Goal: Task Accomplishment & Management: Complete application form

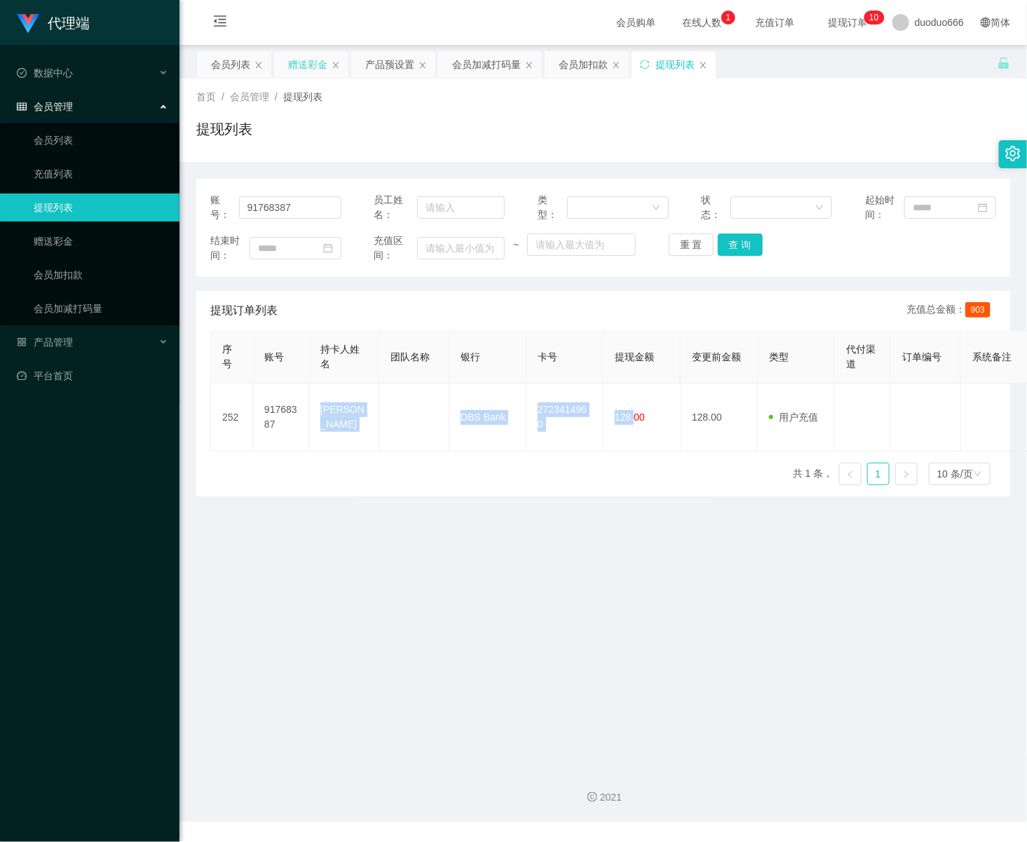
click at [314, 57] on div "赠送彩金" at bounding box center [307, 64] width 39 height 27
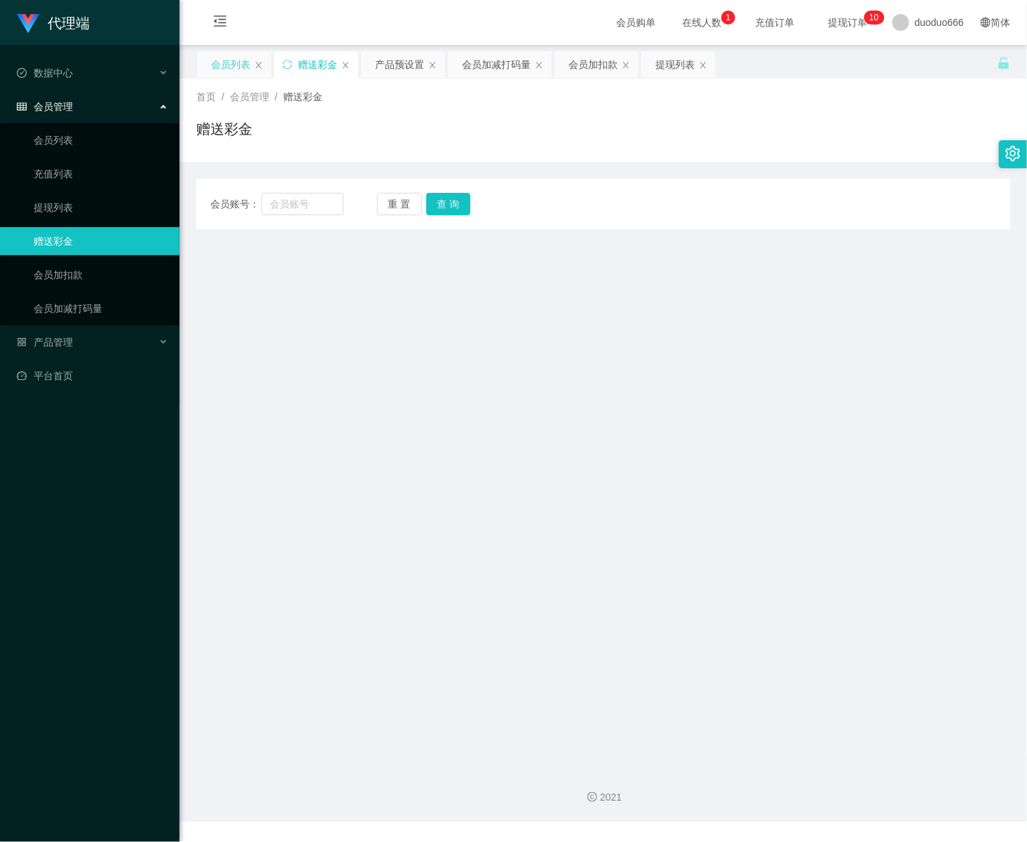
click at [240, 67] on div "会员列表" at bounding box center [230, 64] width 39 height 27
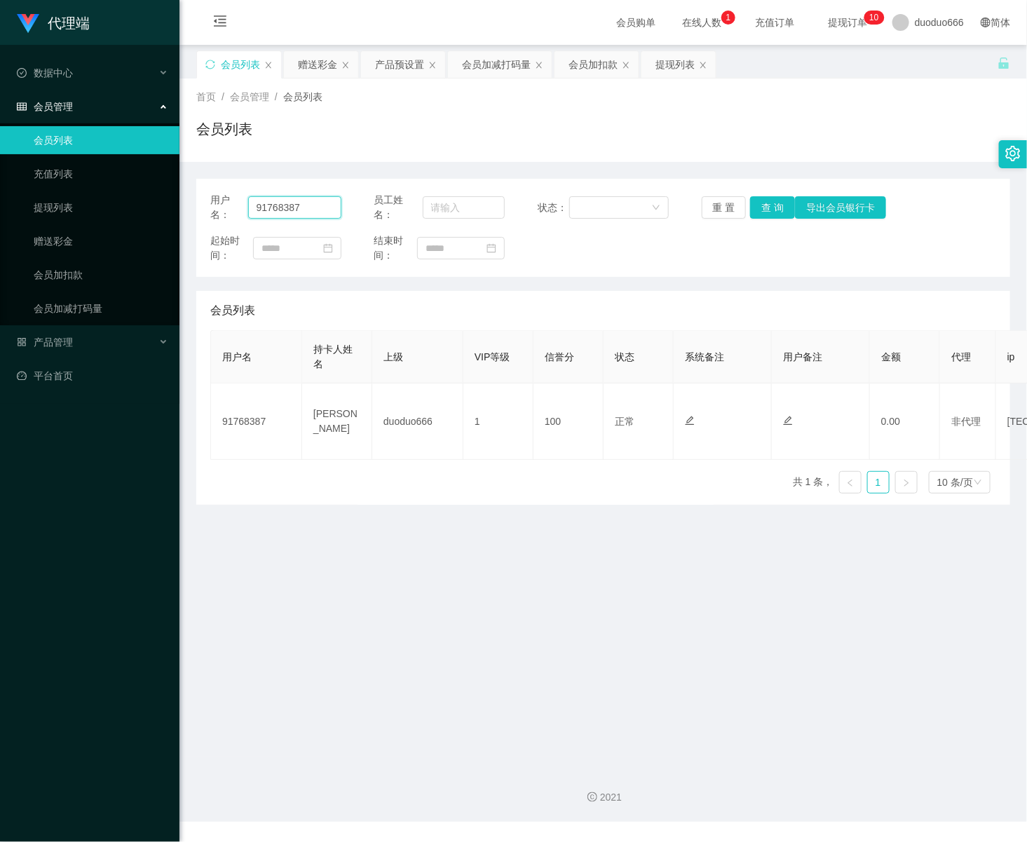
drag, startPoint x: 313, startPoint y: 205, endPoint x: 181, endPoint y: 208, distance: 132.5
click at [181, 208] on main "关闭左侧 关闭右侧 关闭其它 刷新页面 会员列表 赠送彩金 产品预设置 会员加减打码量 会员加扣款 提现列表 首页 / 会员管理 / 会员列表 / 会员列表 …" at bounding box center [602, 400] width 847 height 711
click at [310, 61] on div "赠送彩金" at bounding box center [317, 64] width 39 height 27
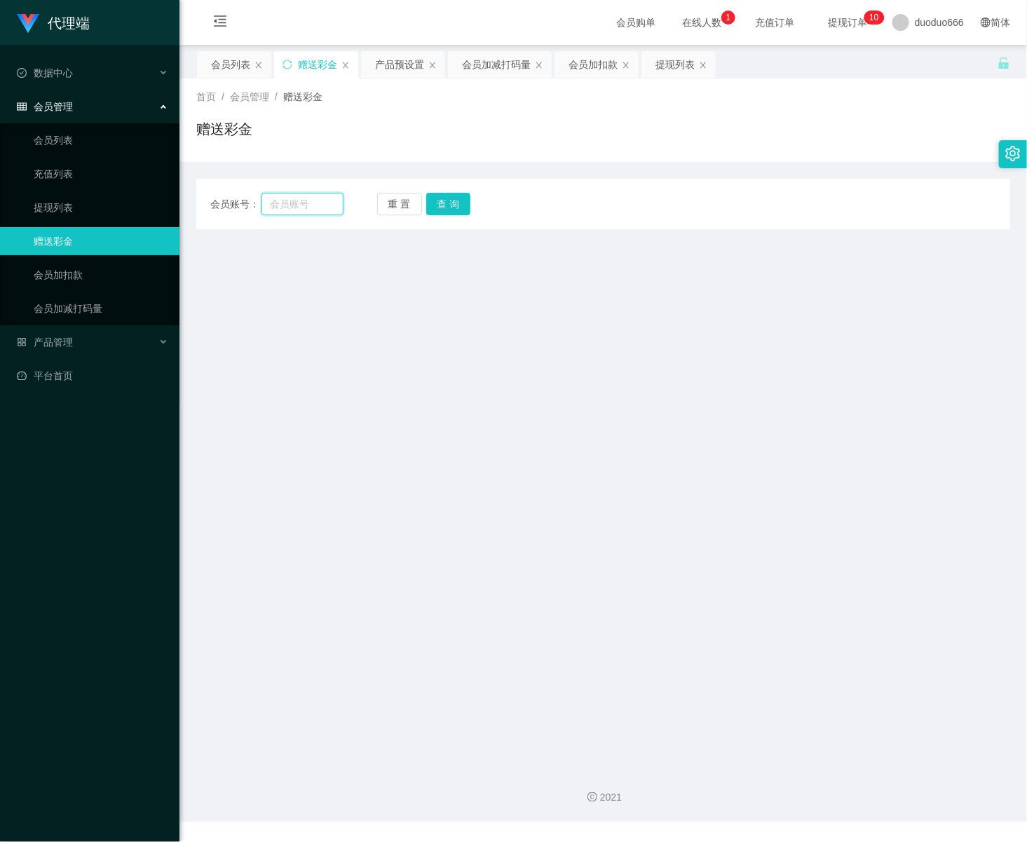
drag, startPoint x: 299, startPoint y: 200, endPoint x: 326, endPoint y: 209, distance: 28.1
click at [299, 200] on input "text" at bounding box center [302, 204] width 82 height 22
paste input "91768387"
type input "91768387"
click at [448, 202] on button "查 询" at bounding box center [448, 204] width 45 height 22
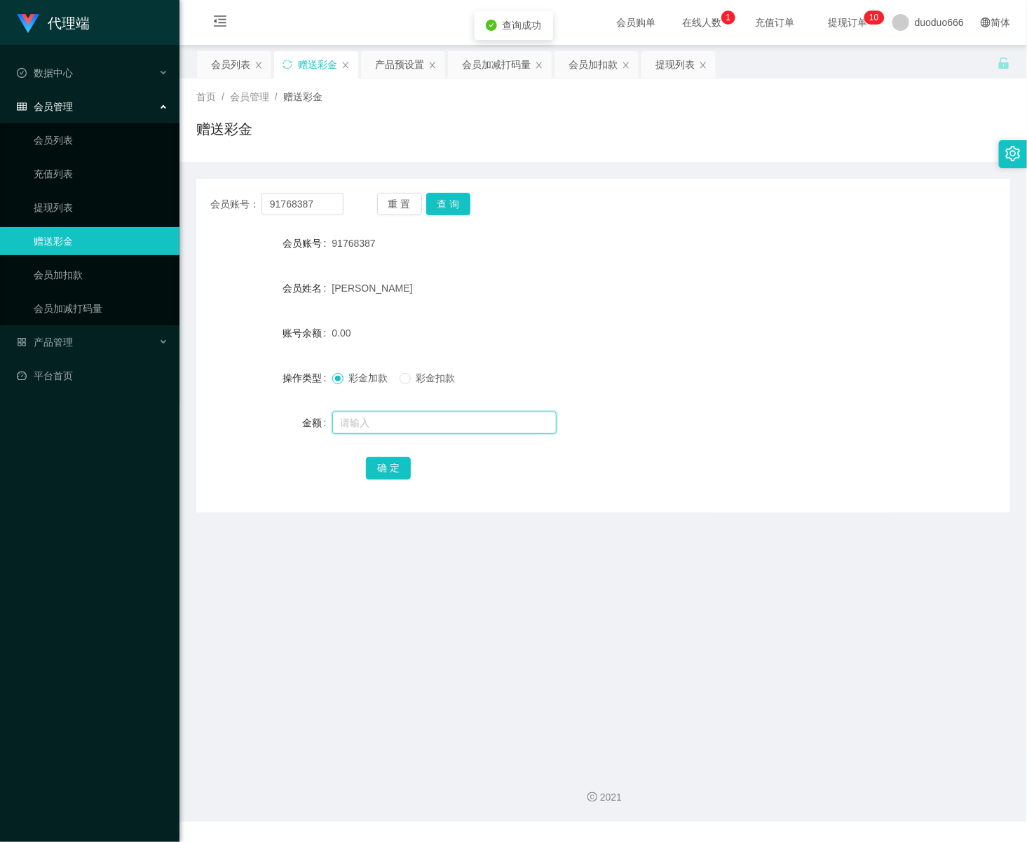
click at [385, 425] on input "text" at bounding box center [444, 422] width 224 height 22
type input "8"
click at [391, 471] on button "确 定" at bounding box center [388, 468] width 45 height 22
click at [366, 421] on input "text" at bounding box center [444, 422] width 224 height 22
type input "8"
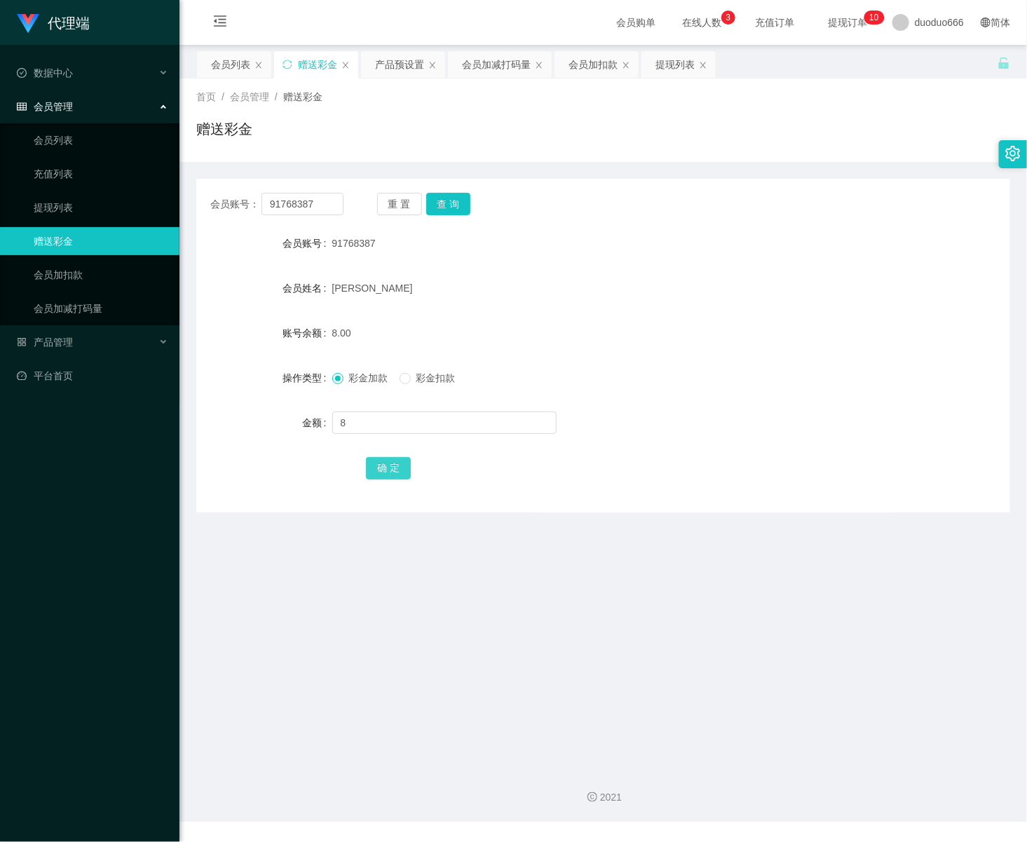
click at [385, 459] on button "确 定" at bounding box center [388, 468] width 45 height 22
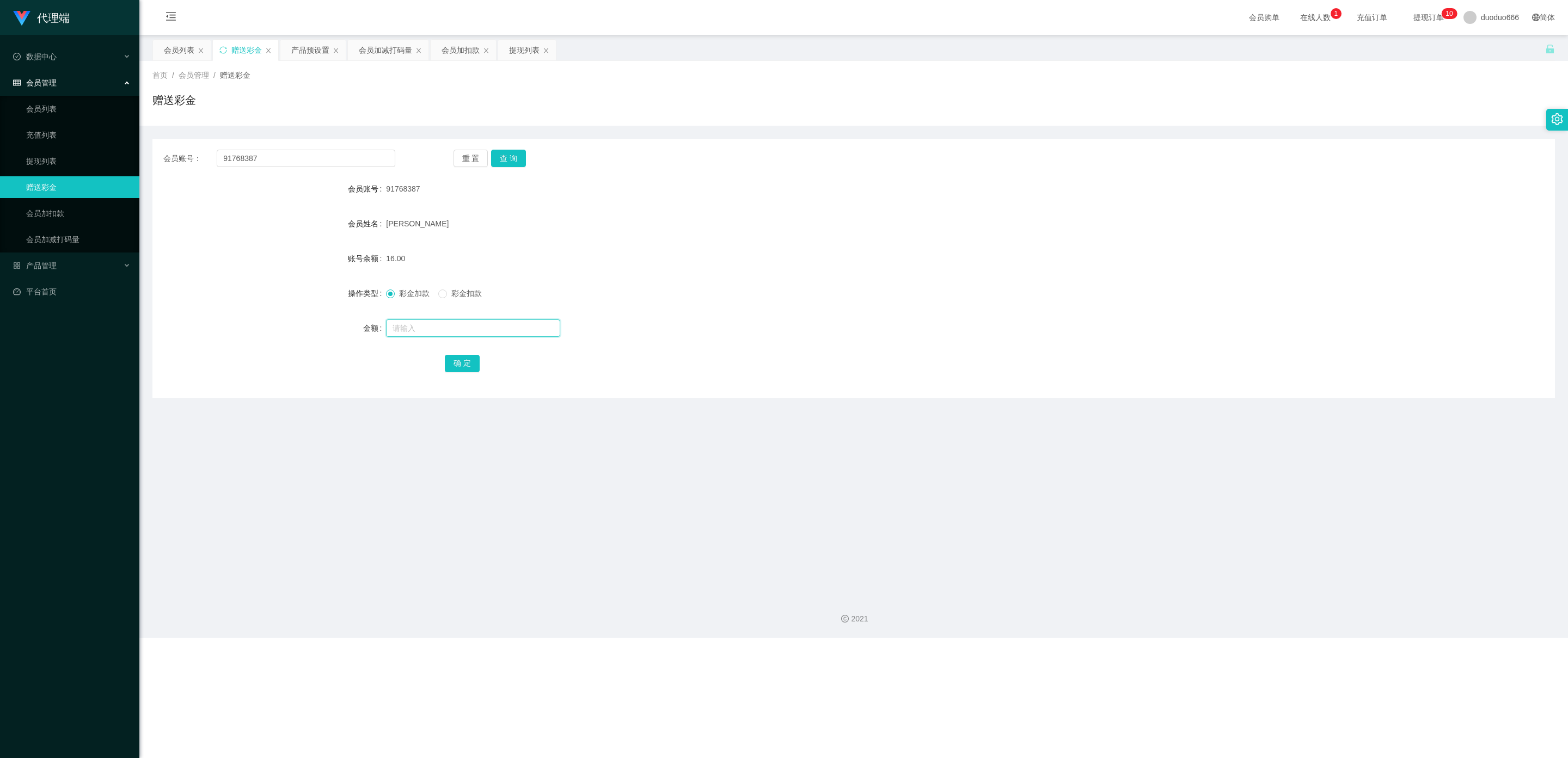
drag, startPoint x: 395, startPoint y: 323, endPoint x: 430, endPoint y: 335, distance: 37.0
click at [397, 323] on input "text" at bounding box center [473, 328] width 174 height 17
type input "8"
click at [469, 360] on button "确 定" at bounding box center [462, 363] width 35 height 17
click at [436, 324] on input "text" at bounding box center [473, 328] width 174 height 17
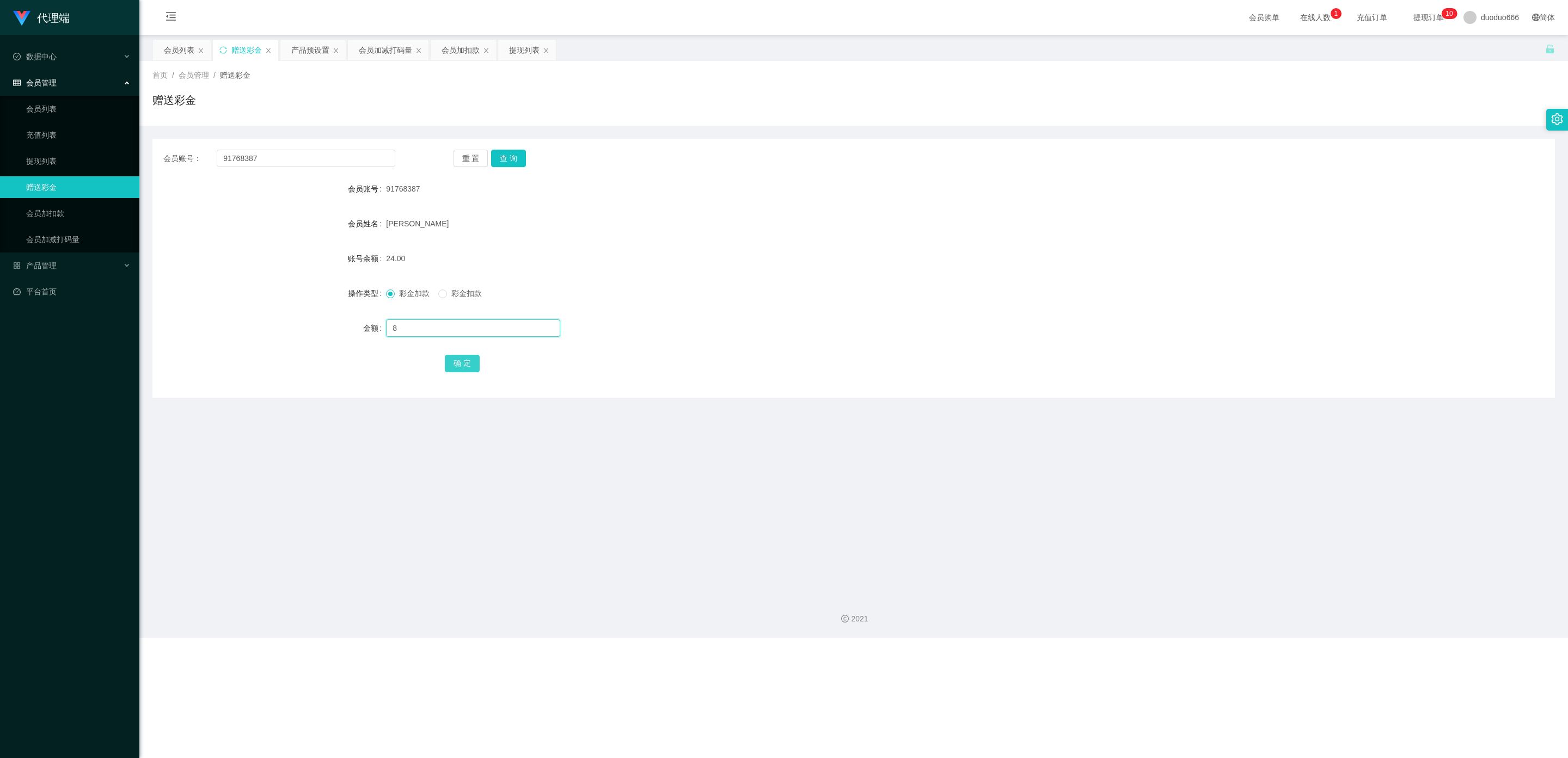
type input "8"
click at [458, 363] on button "确 定" at bounding box center [462, 363] width 35 height 17
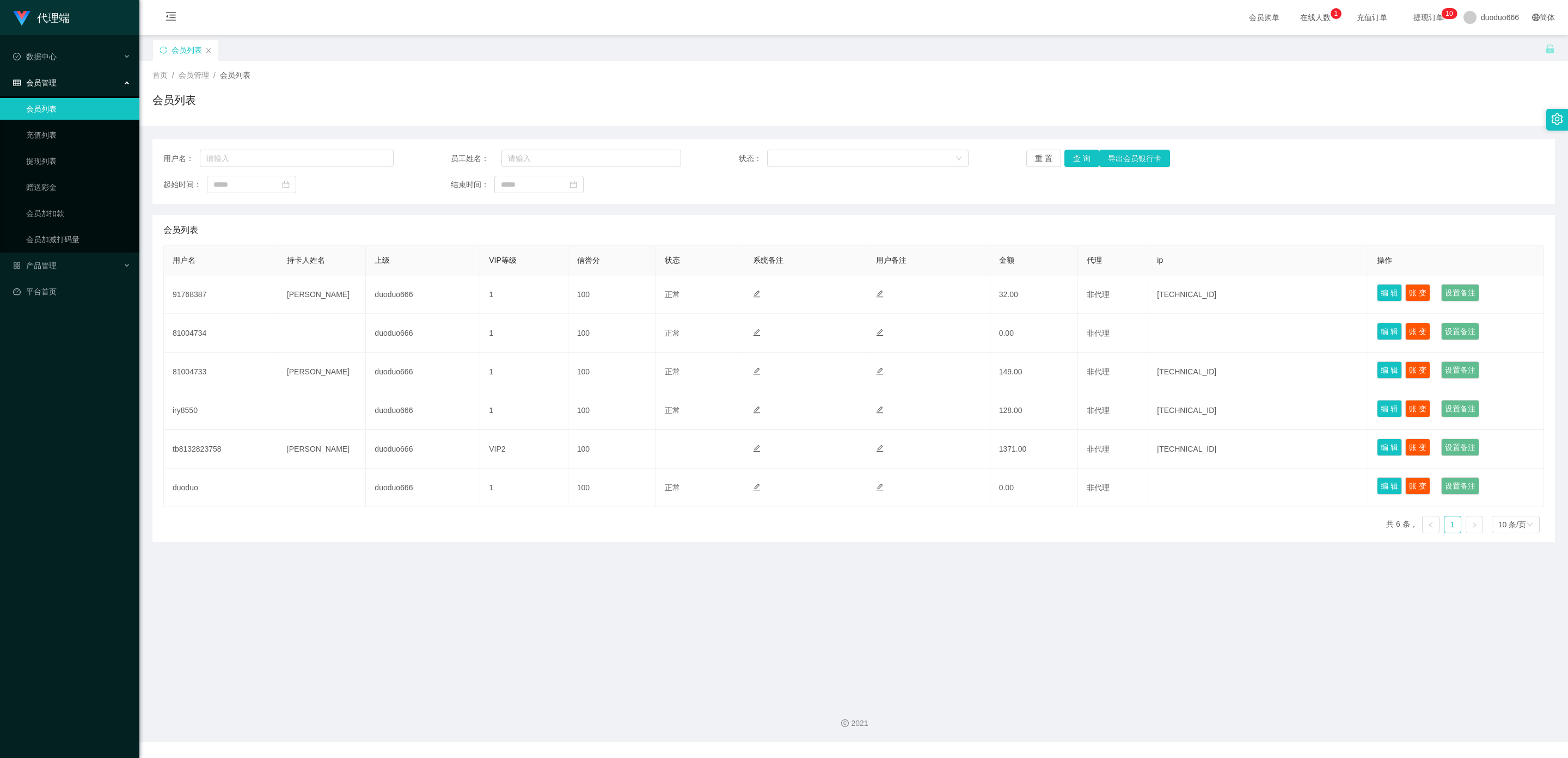
click at [63, 105] on link "会员列表" at bounding box center [78, 109] width 105 height 22
click at [80, 75] on div "会员管理" at bounding box center [69, 83] width 139 height 22
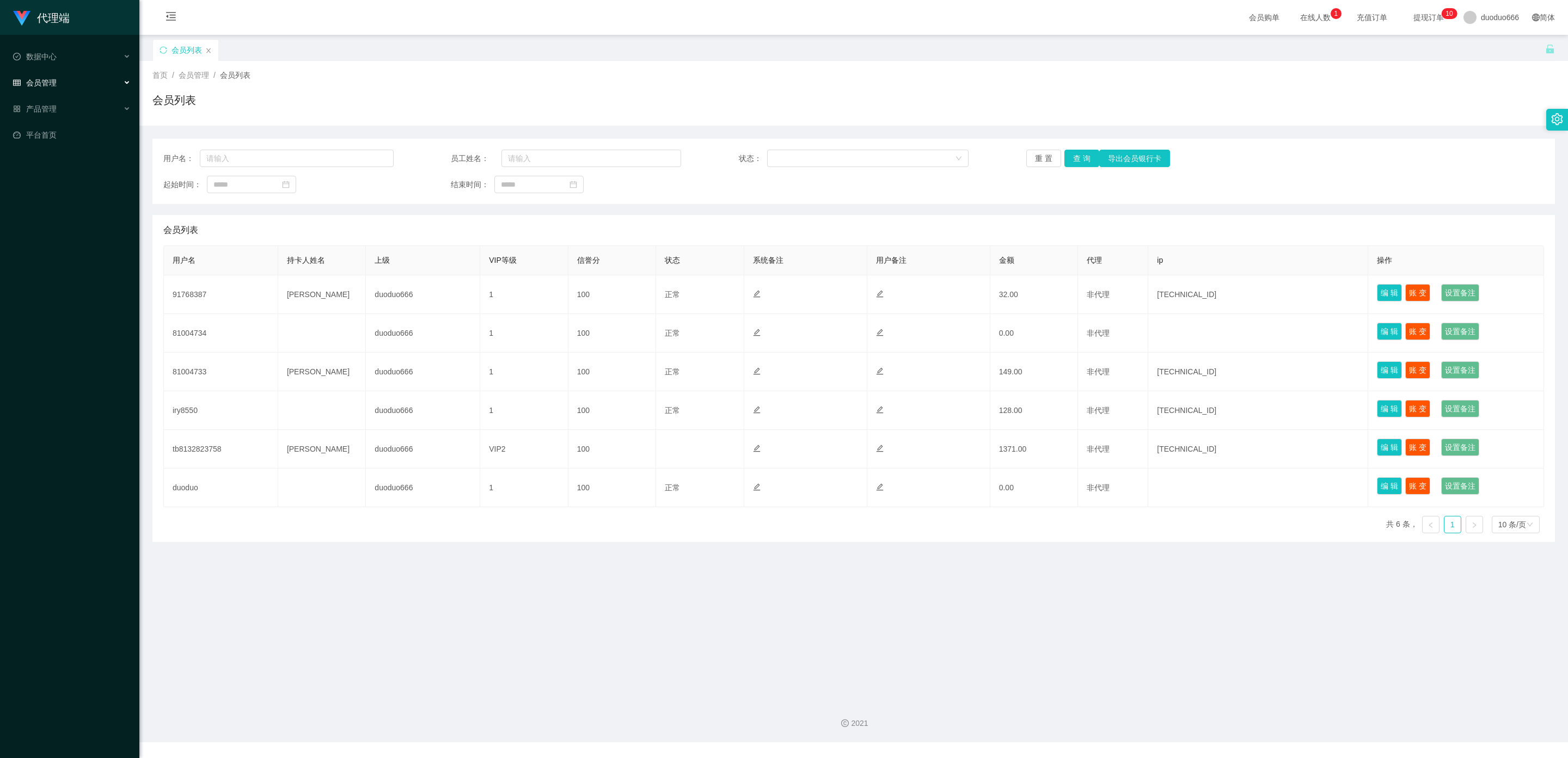
click at [117, 72] on div "会员管理" at bounding box center [69, 83] width 139 height 22
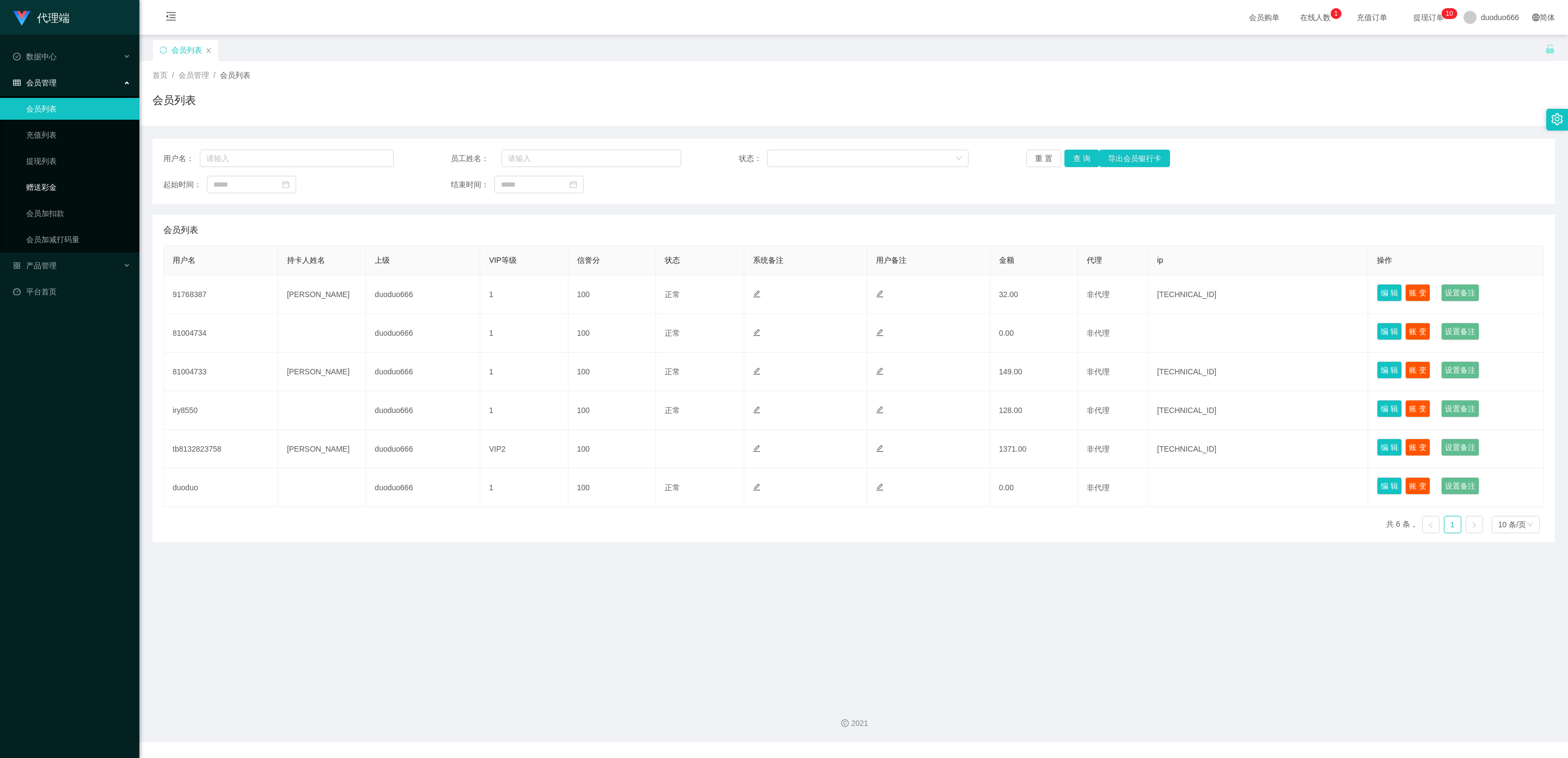
click at [51, 185] on link "赠送彩金" at bounding box center [78, 187] width 105 height 22
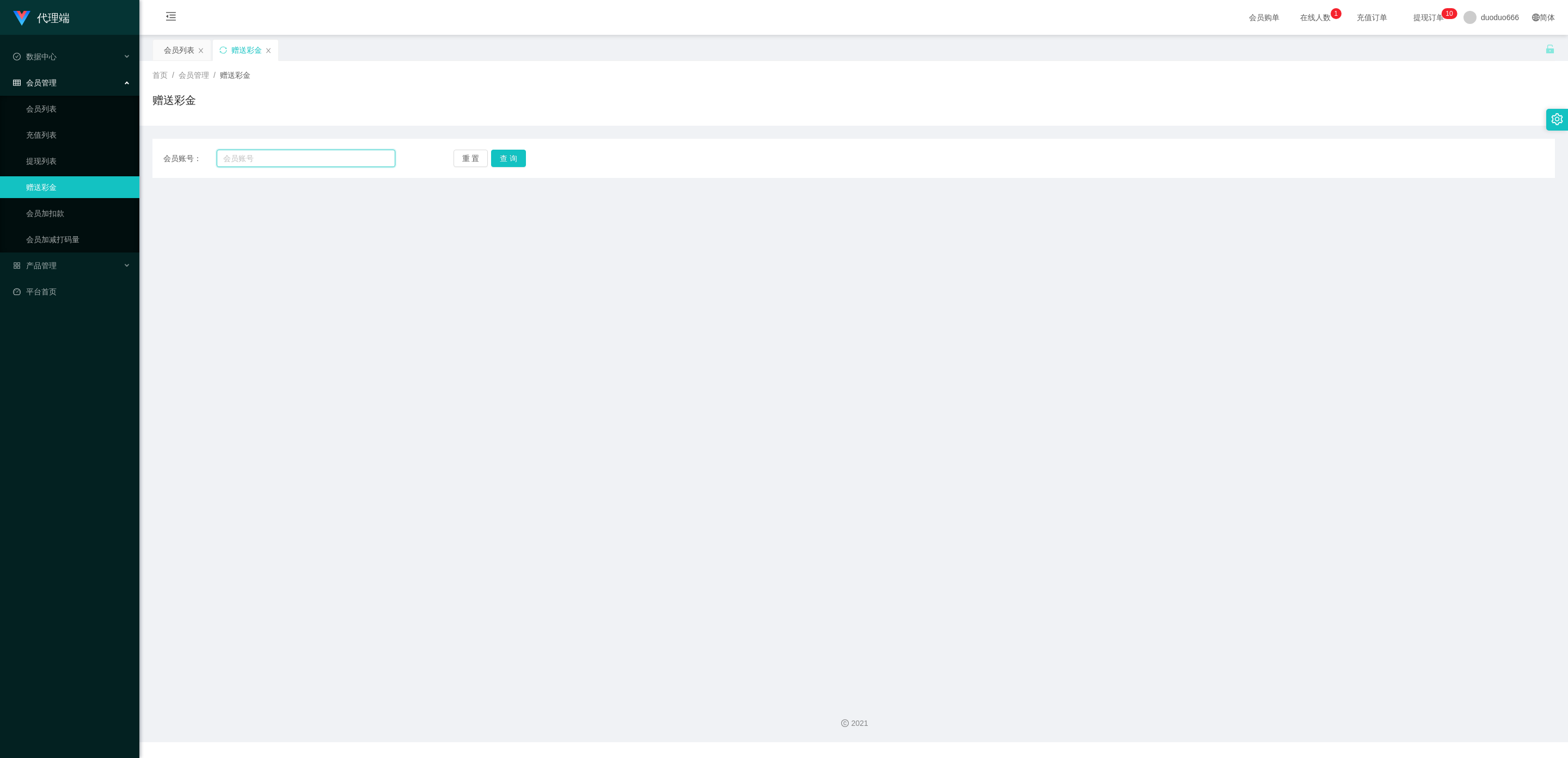
drag, startPoint x: 255, startPoint y: 158, endPoint x: 296, endPoint y: 170, distance: 42.7
click at [254, 158] on input "text" at bounding box center [306, 158] width 179 height 17
paste input "91768387"
type input "91768387"
click at [507, 154] on button "查 询" at bounding box center [508, 158] width 35 height 17
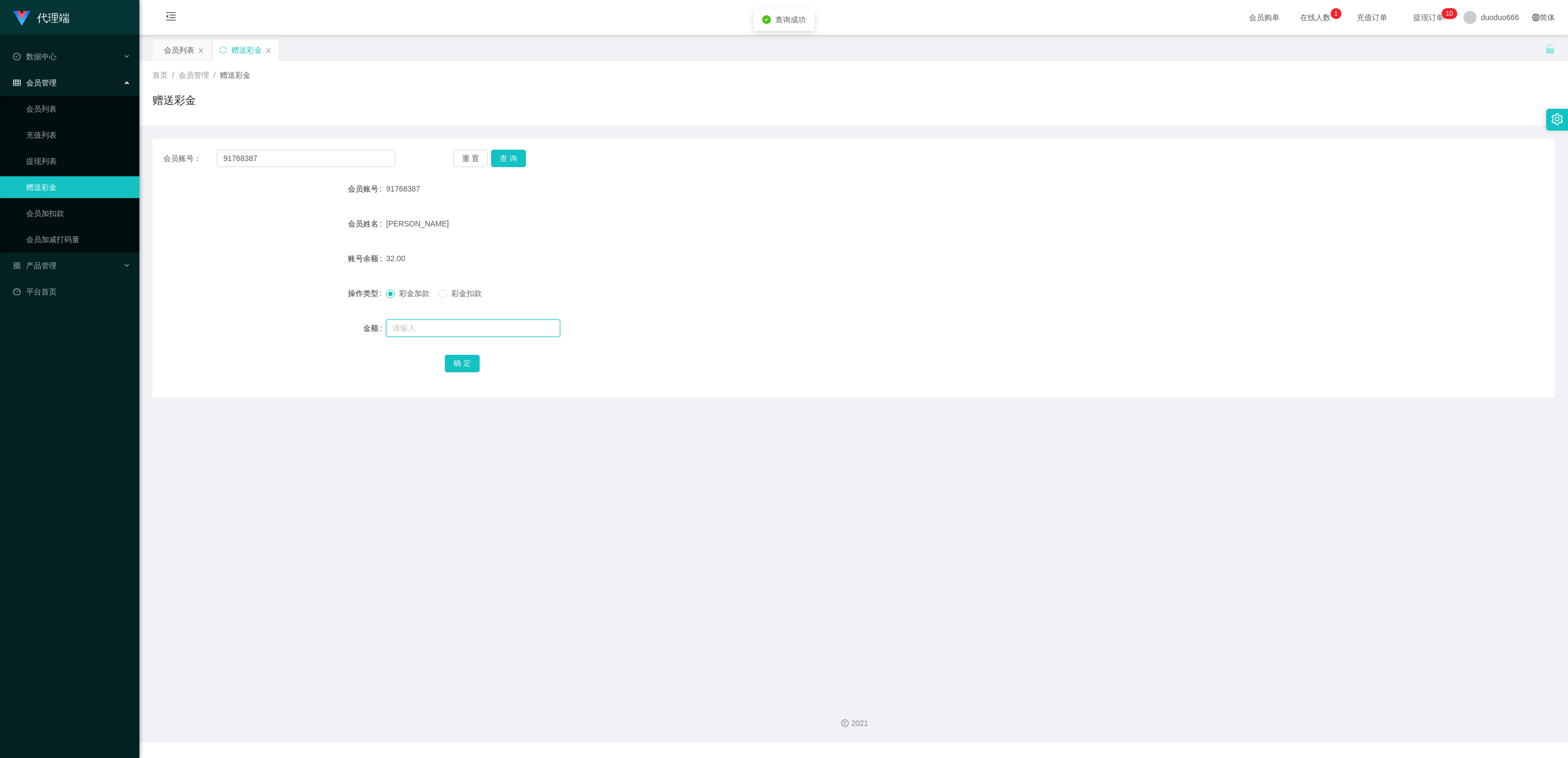
click at [415, 327] on input "text" at bounding box center [473, 328] width 174 height 17
type input "208"
click at [470, 366] on button "确 定" at bounding box center [462, 363] width 35 height 17
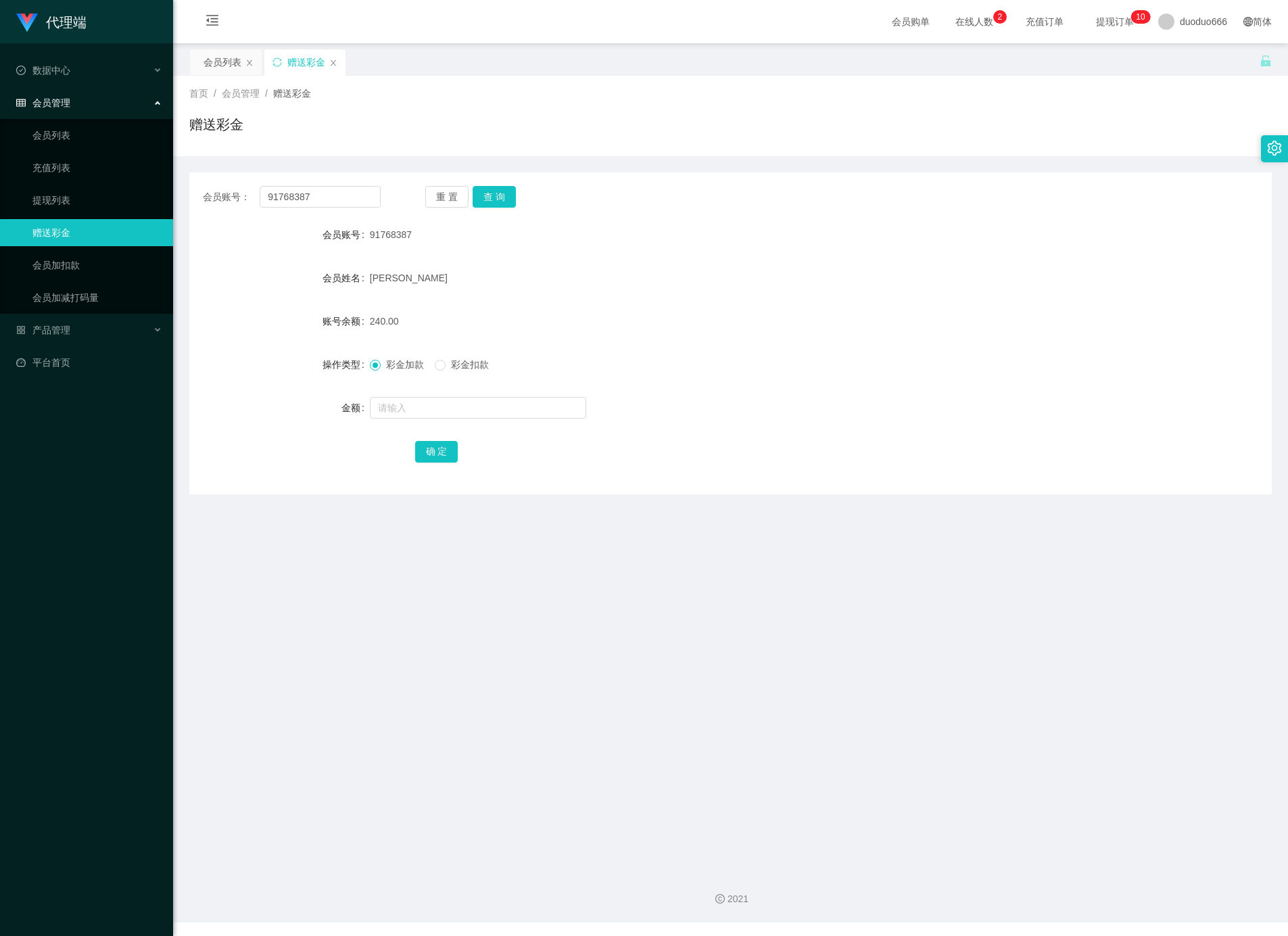
drag, startPoint x: 781, startPoint y: 673, endPoint x: 915, endPoint y: 509, distance: 211.8
click at [785, 666] on main "关闭左侧 关闭右侧 关闭其它 刷新页面 会员列表 赠送彩金 首页 / 会员管理 / 赠送彩金 / 赠送彩金 会员账号： 91768387 重 置 查 询 会员…" at bounding box center [730, 452] width 1115 height 816
drag, startPoint x: 424, startPoint y: 410, endPoint x: 443, endPoint y: 416, distance: 19.9
click at [424, 410] on input "text" at bounding box center [478, 407] width 216 height 21
type input "8"
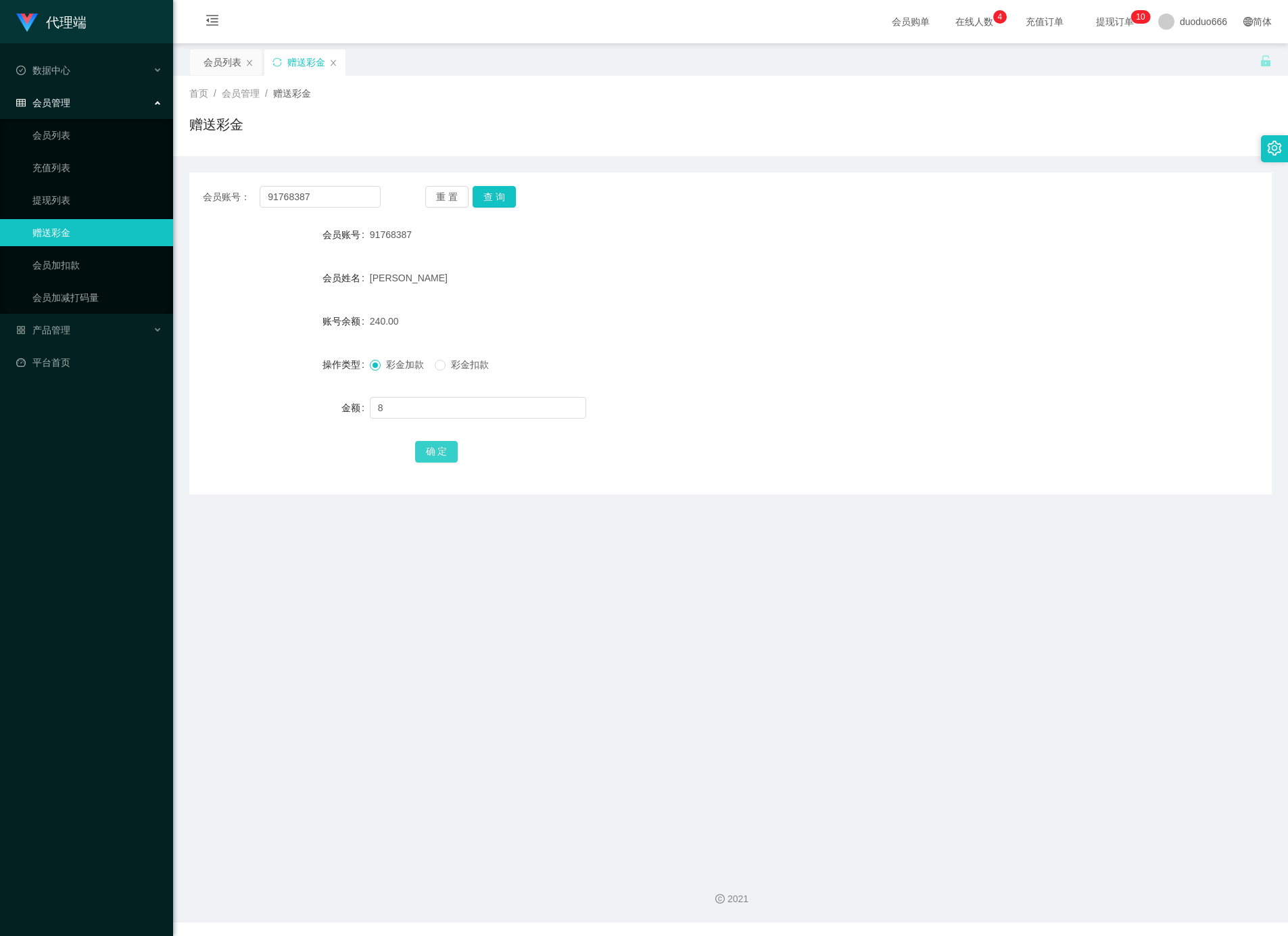
click at [428, 449] on button "确 定" at bounding box center [436, 452] width 43 height 21
click at [806, 661] on main "关闭左侧 关闭右侧 关闭其它 刷新页面 会员列表 赠送彩金 首页 / 会员管理 / 赠送彩金 / 赠送彩金 会员账号： 91768387 重 置 查 询 会员…" at bounding box center [730, 452] width 1115 height 816
click at [324, 196] on input "91768387" at bounding box center [319, 197] width 121 height 21
drag, startPoint x: 324, startPoint y: 189, endPoint x: 422, endPoint y: 234, distance: 107.8
click at [193, 193] on div "会员账号： 91768387 重 置 查 询" at bounding box center [730, 197] width 1082 height 21
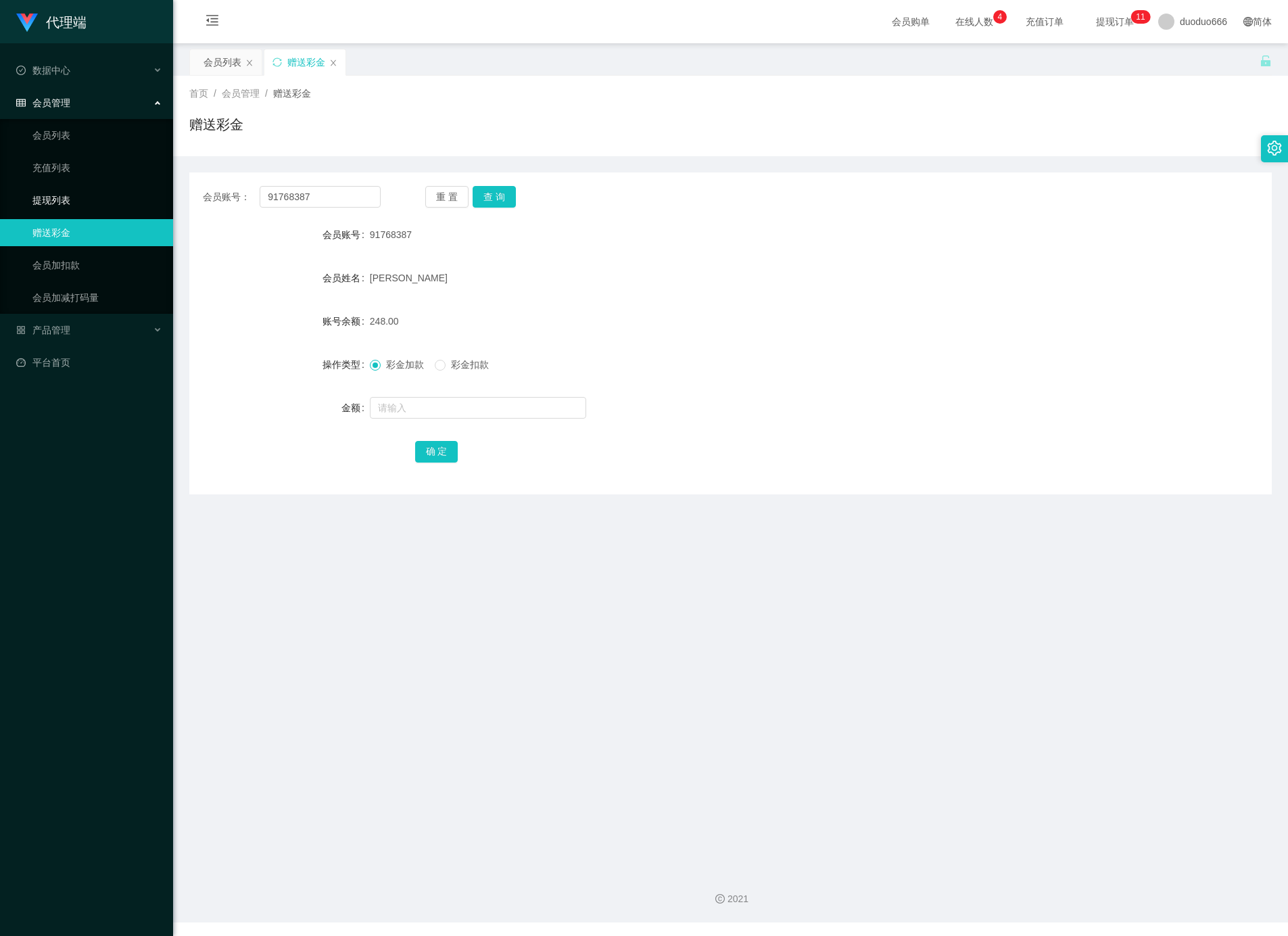
click at [53, 200] on link "提现列表" at bounding box center [97, 200] width 130 height 27
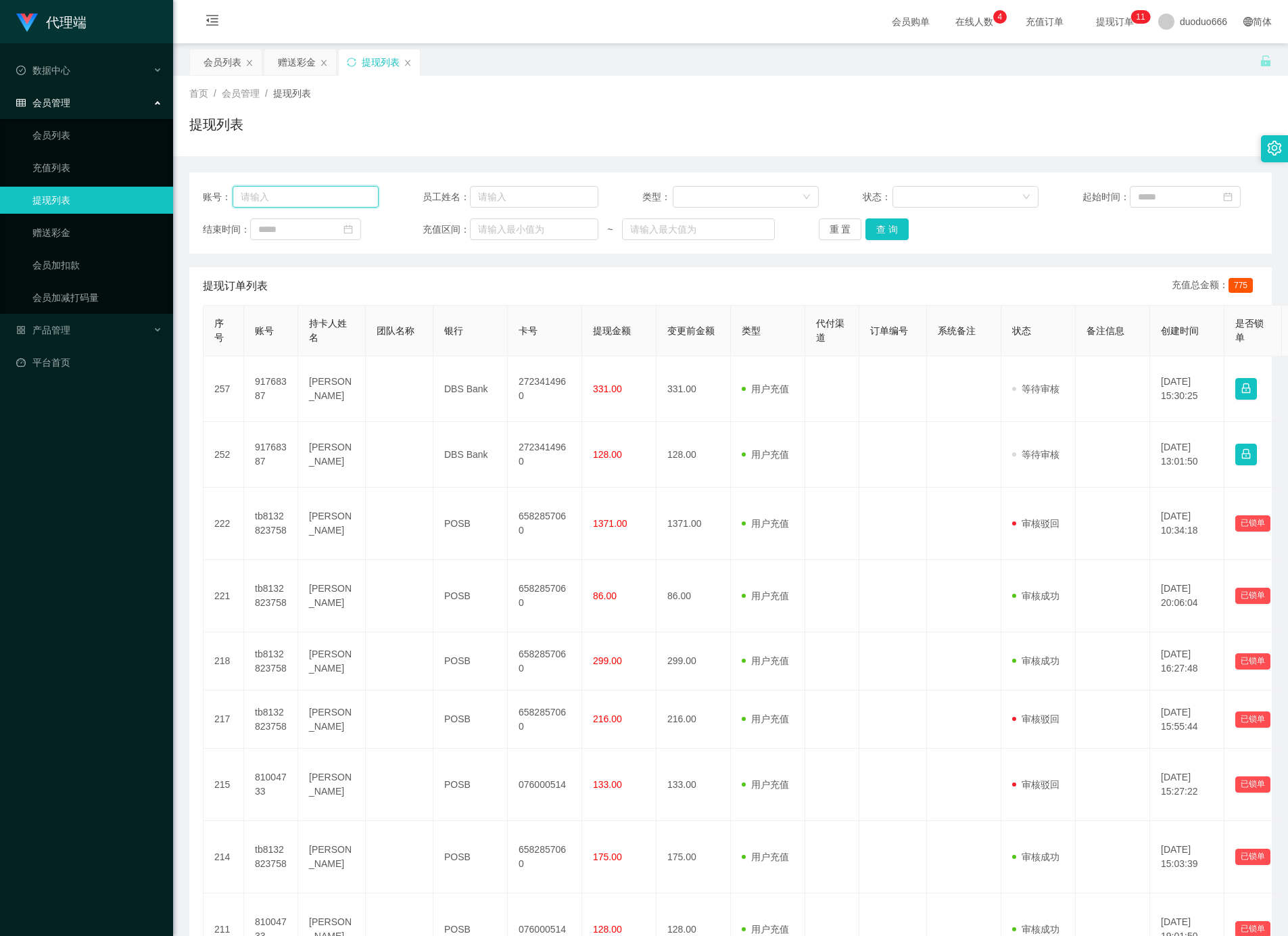
click at [285, 202] on input "text" at bounding box center [305, 197] width 146 height 21
paste input "91768387"
type input "91768387"
drag, startPoint x: 889, startPoint y: 225, endPoint x: 769, endPoint y: 262, distance: 125.6
click at [887, 225] on button "查 询" at bounding box center [887, 229] width 43 height 21
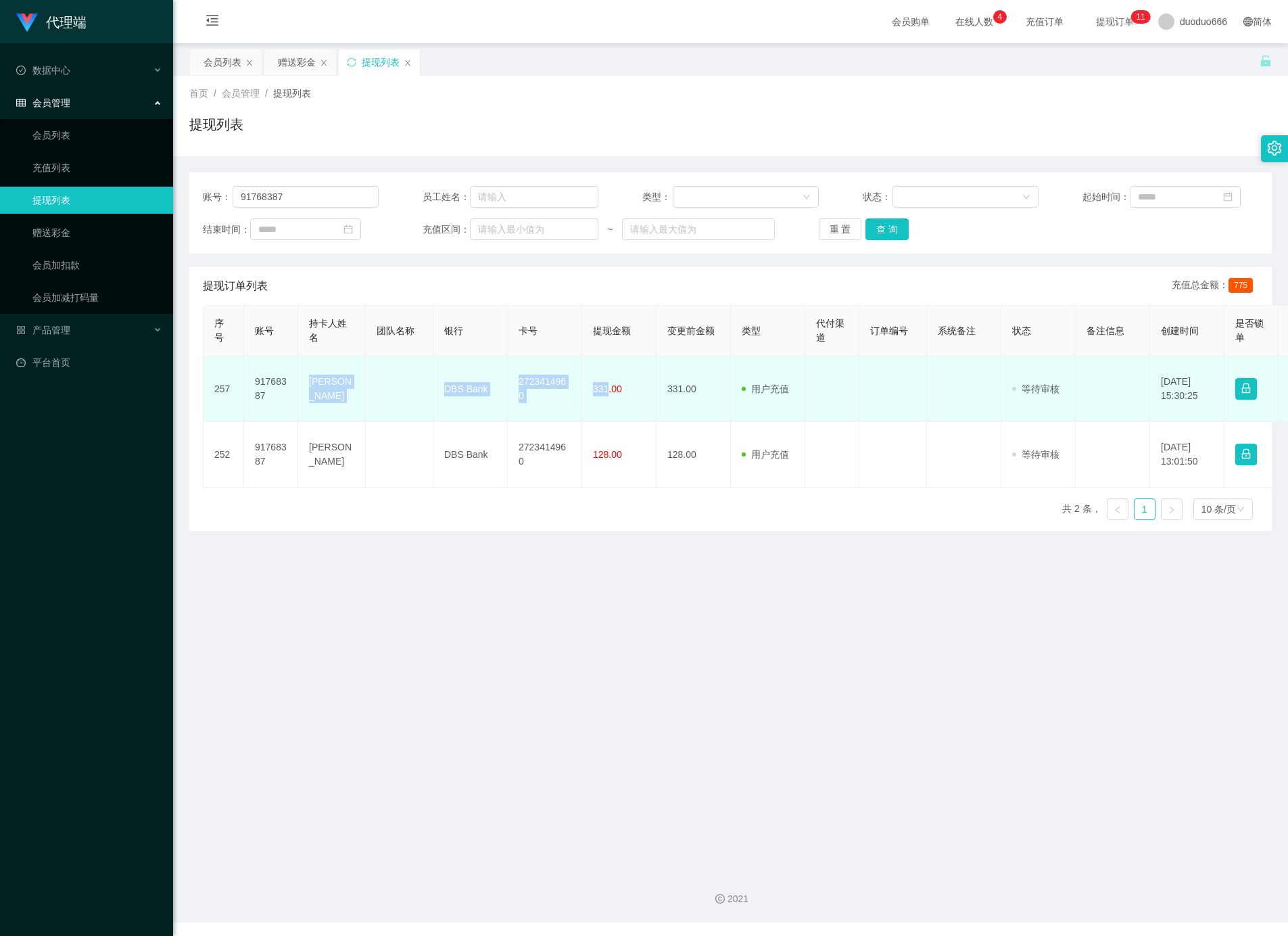
drag, startPoint x: 609, startPoint y: 399, endPoint x: 337, endPoint y: 405, distance: 272.1
click at [311, 388] on tr "257 91768387 Tang ka kwan emily DBS Bank 2723414960 331.00 331.00 用户充值 人工扣款 审核驳…" at bounding box center [785, 389] width 1165 height 66
click at [321, 402] on td "[PERSON_NAME]" at bounding box center [332, 389] width 68 height 66
drag, startPoint x: 309, startPoint y: 383, endPoint x: 609, endPoint y: 419, distance: 302.2
click at [609, 419] on tr "257 91768387 Tang ka kwan emily DBS Bank 2723414960 331.00 331.00 用户充值 人工扣款 审核驳…" at bounding box center [785, 389] width 1165 height 66
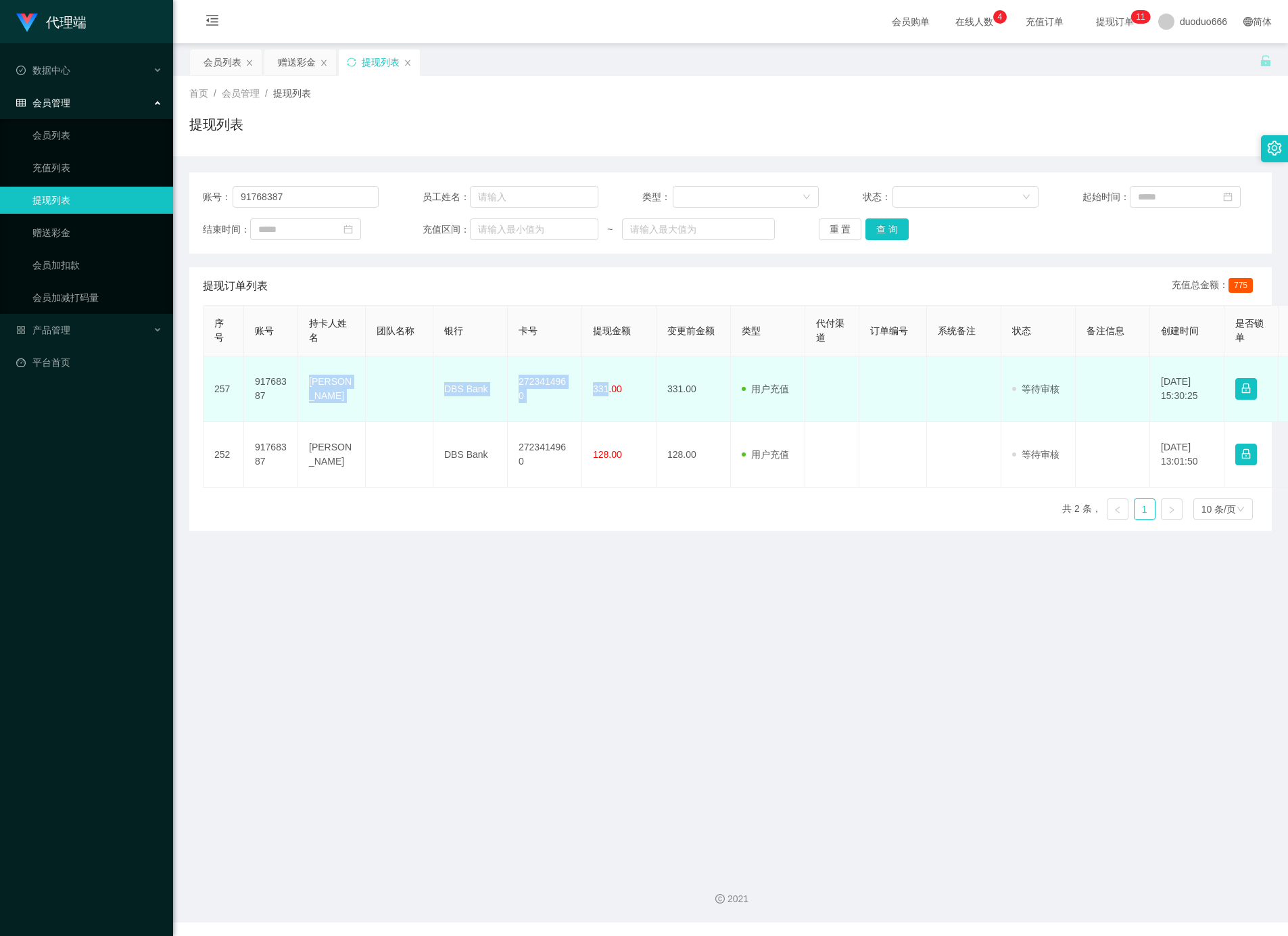
copy tr "Tang ka kwan emily DBS Bank 2723414960 331"
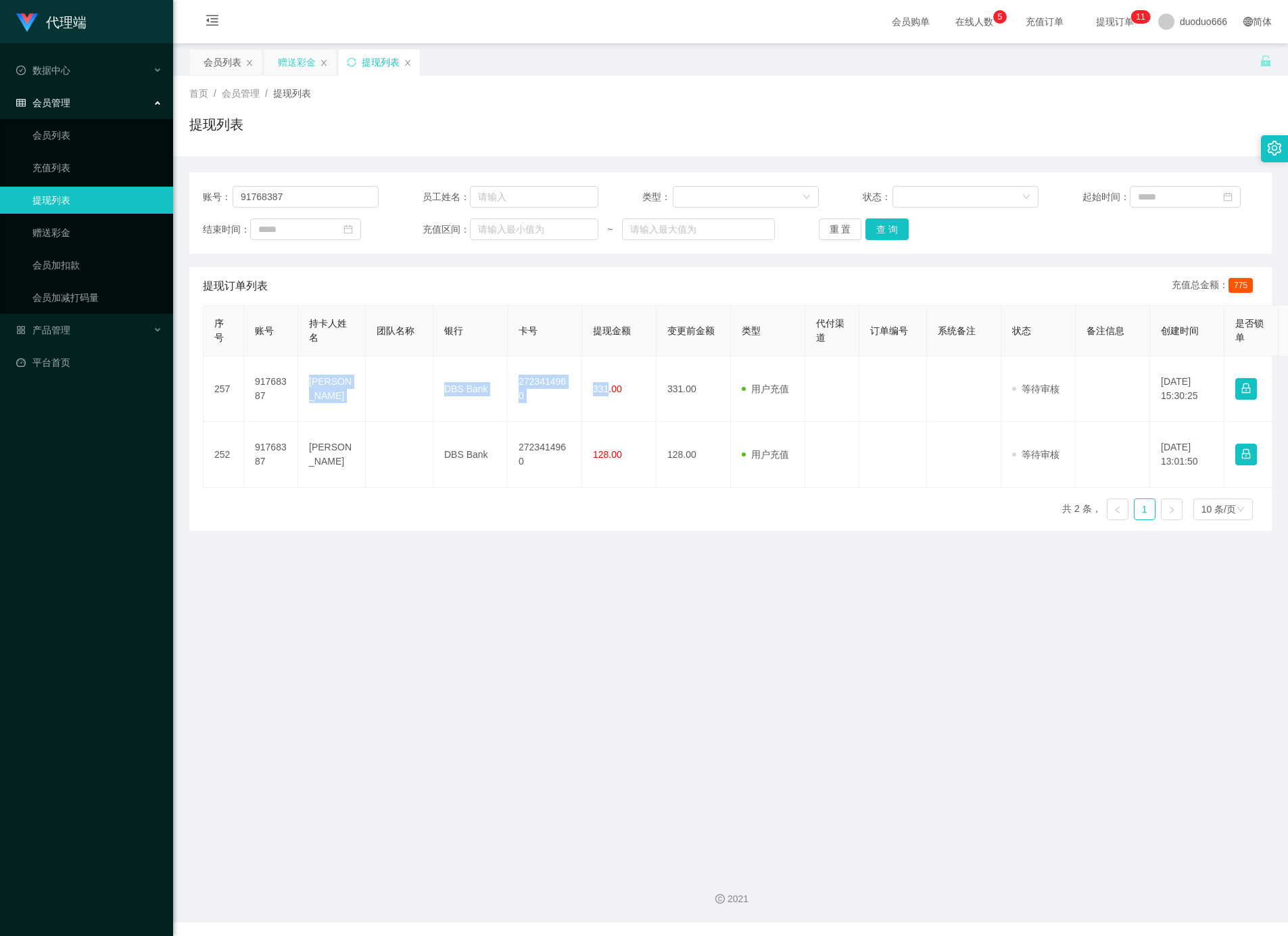
click at [299, 62] on div "赠送彩金" at bounding box center [296, 62] width 38 height 26
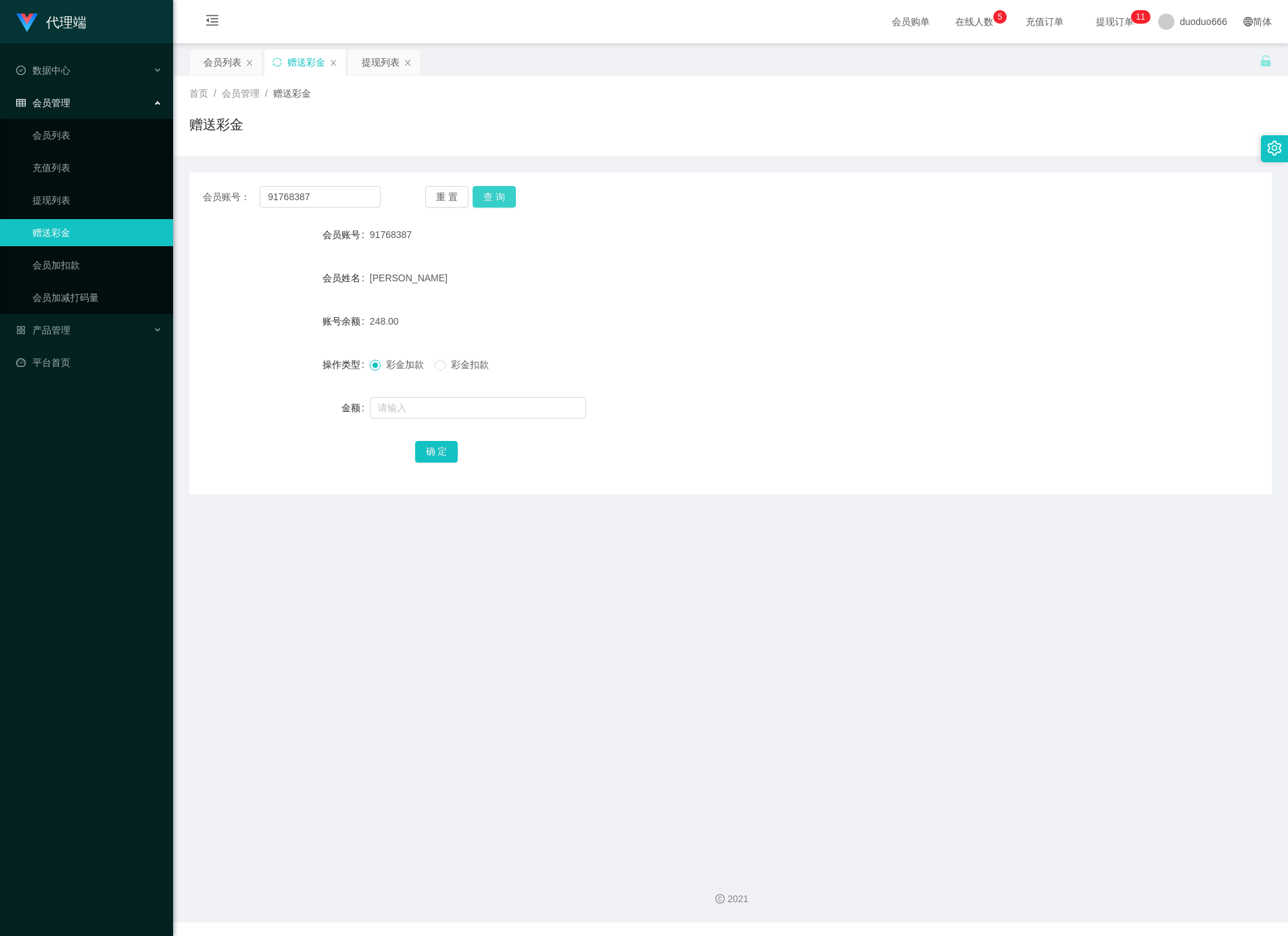
click at [487, 186] on button "查 询" at bounding box center [494, 197] width 43 height 21
click at [670, 594] on main "关闭左侧 关闭右侧 关闭其它 刷新页面 会员列表 赠送彩金 提现列表 首页 / 会员管理 / 赠送彩金 / 赠送彩金 会员账号： 91768387 重 置 查…" at bounding box center [730, 452] width 1115 height 816
click at [696, 647] on main "关闭左侧 关闭右侧 关闭其它 刷新页面 会员列表 赠送彩金 提现列表 首页 / 会员管理 / 赠送彩金 / 赠送彩金 会员账号： 91768387 重 置 查…" at bounding box center [730, 452] width 1115 height 816
drag, startPoint x: 796, startPoint y: 736, endPoint x: 940, endPoint y: 447, distance: 322.9
click at [785, 725] on main "关闭左侧 关闭右侧 关闭其它 刷新页面 会员列表 赠送彩金 提现列表 首页 / 会员管理 / 赠送彩金 / 赠送彩金 会员账号： 91768387 重 置 查…" at bounding box center [730, 452] width 1115 height 816
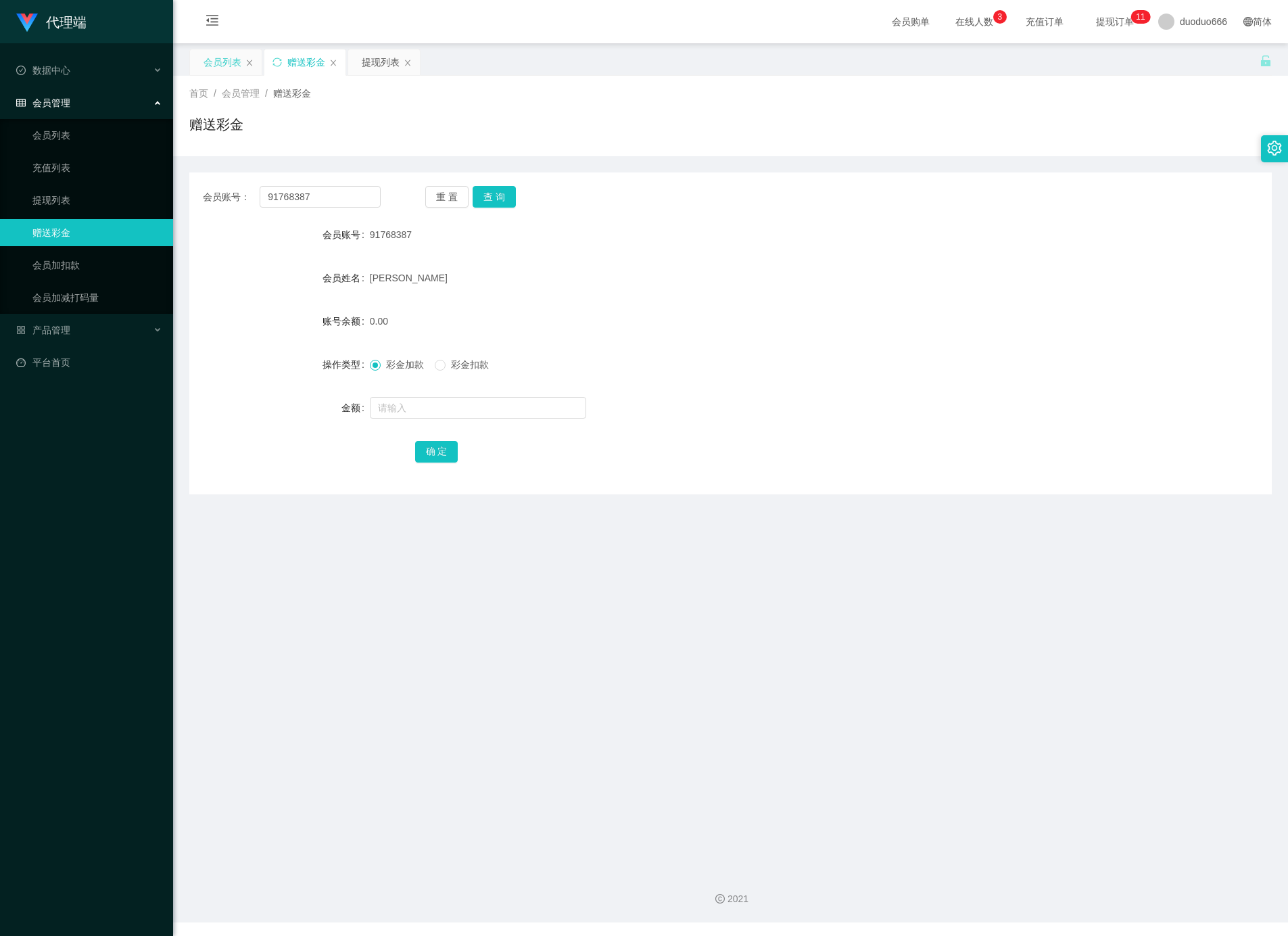
click at [224, 55] on div "会员列表" at bounding box center [222, 62] width 38 height 26
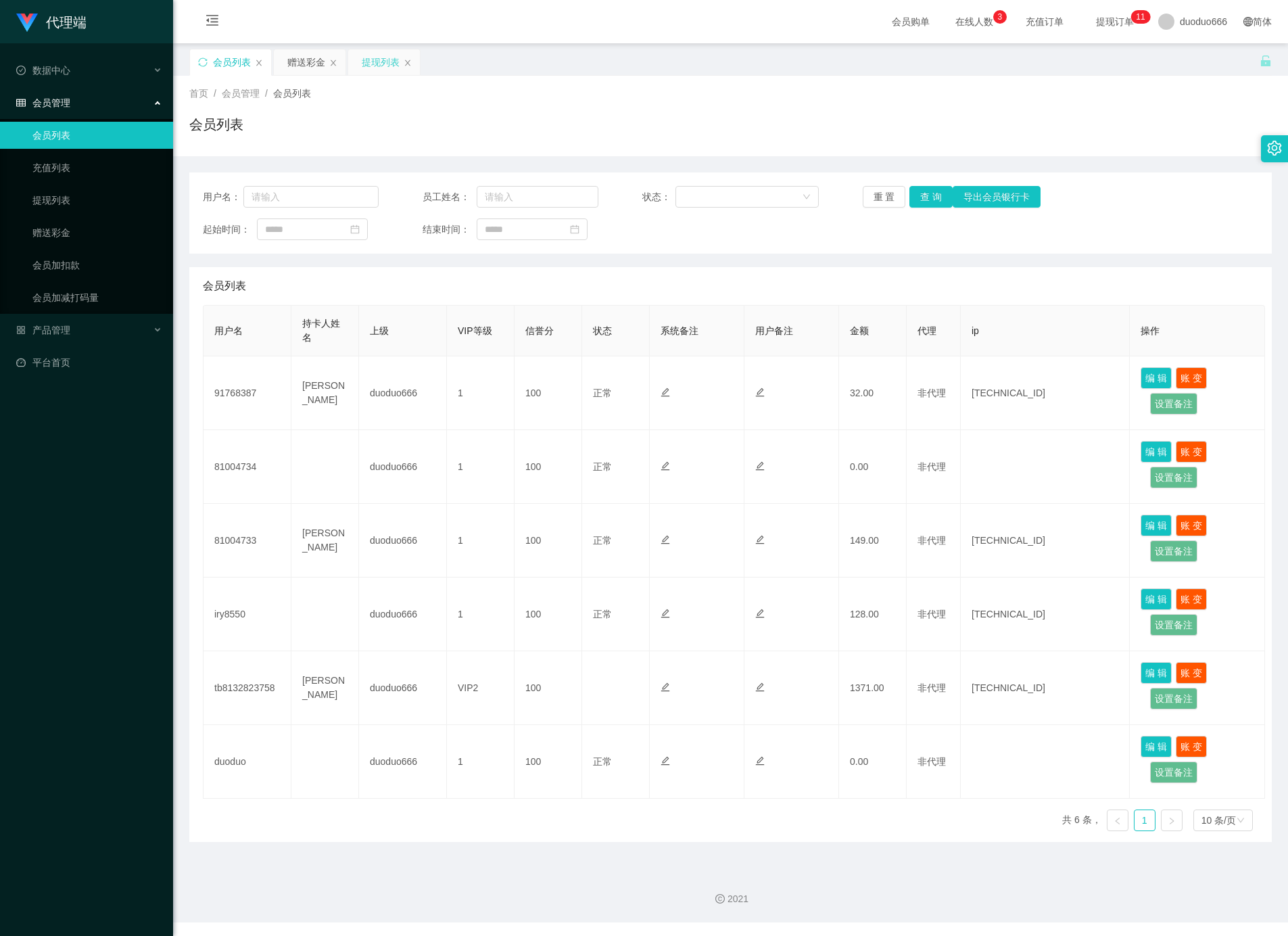
click at [374, 66] on div "提现列表" at bounding box center [380, 62] width 38 height 26
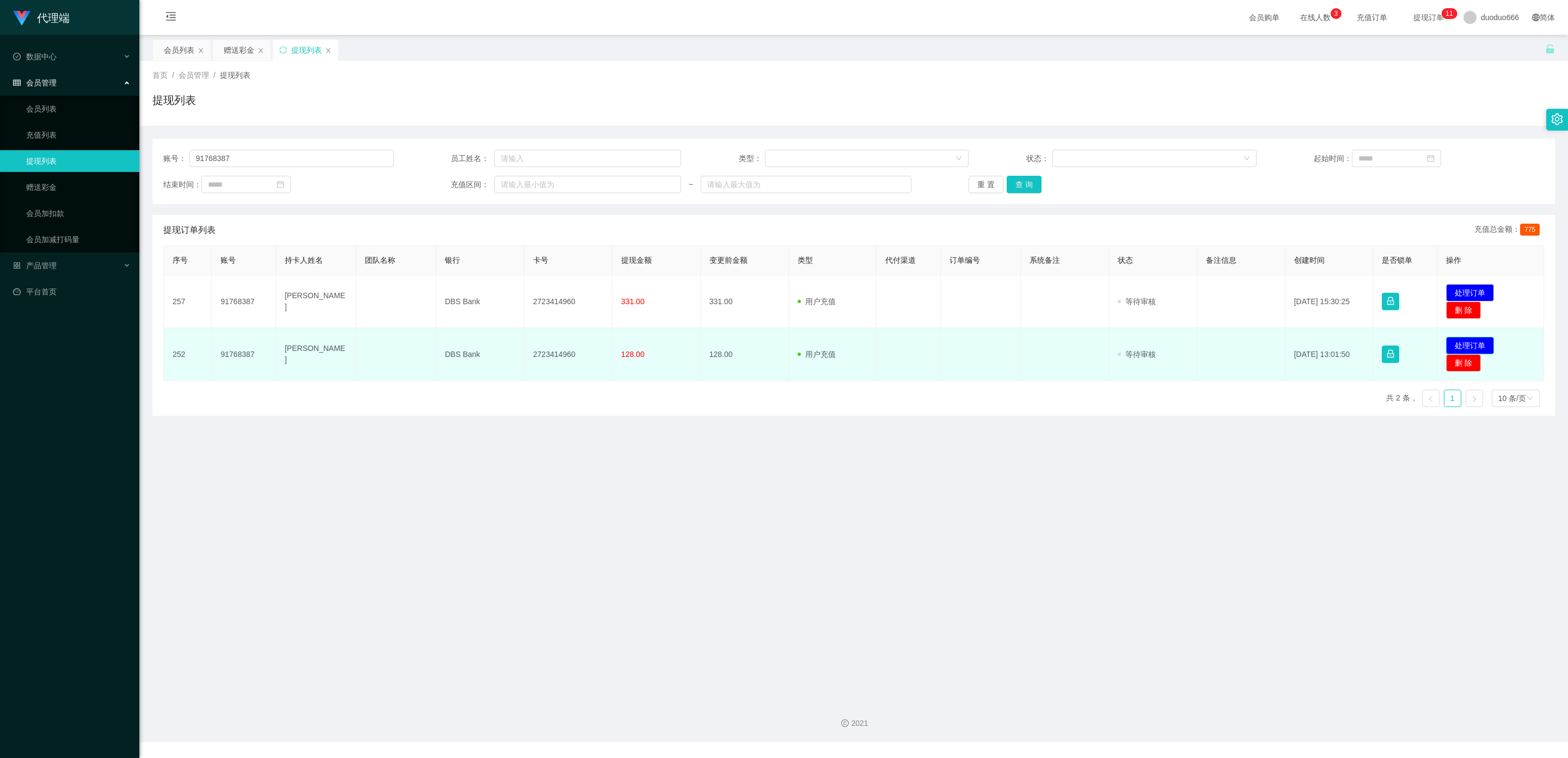
click at [1458, 342] on button "处理订单" at bounding box center [1470, 346] width 48 height 17
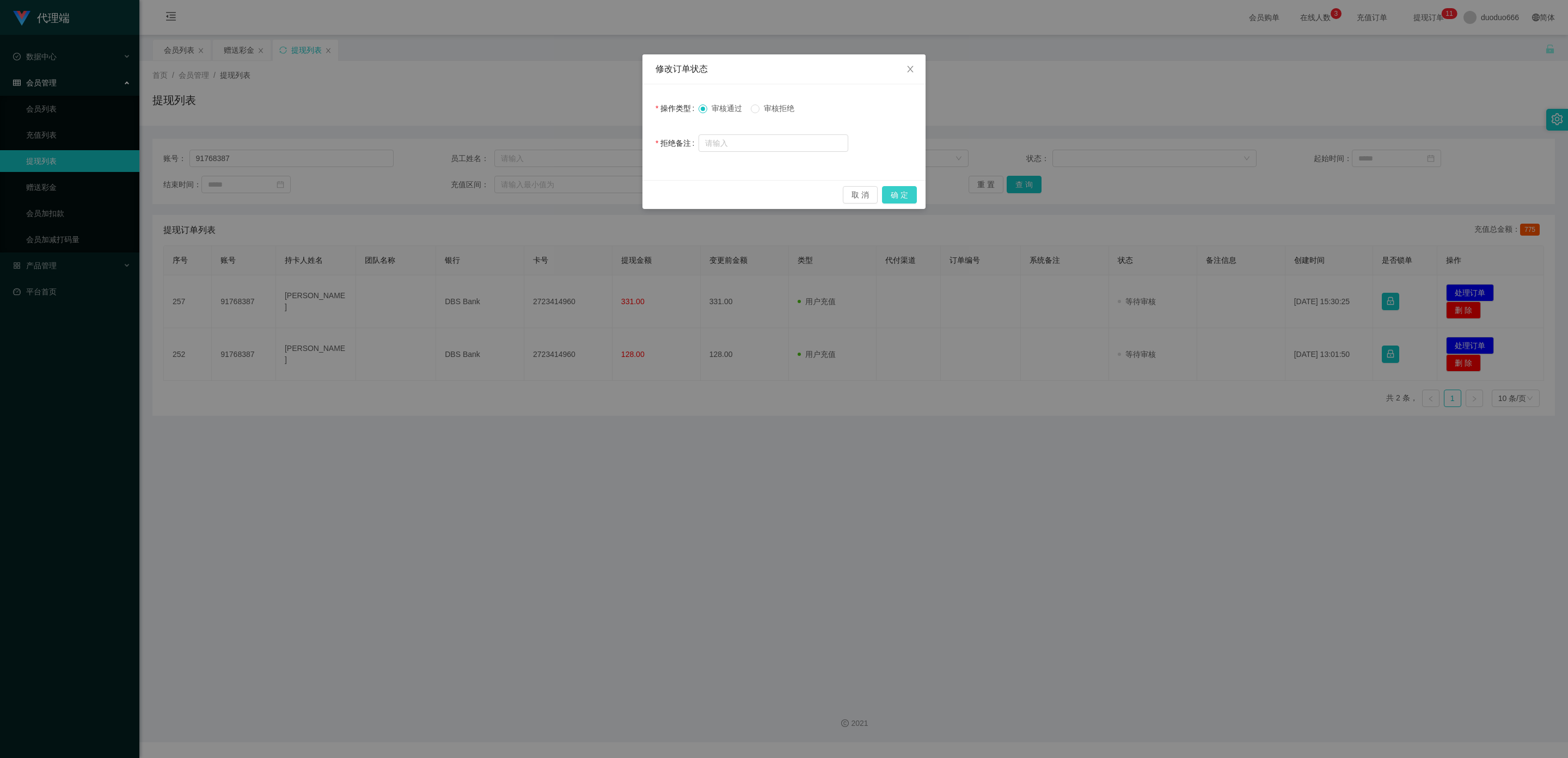
click at [898, 194] on button "确 定" at bounding box center [899, 195] width 35 height 17
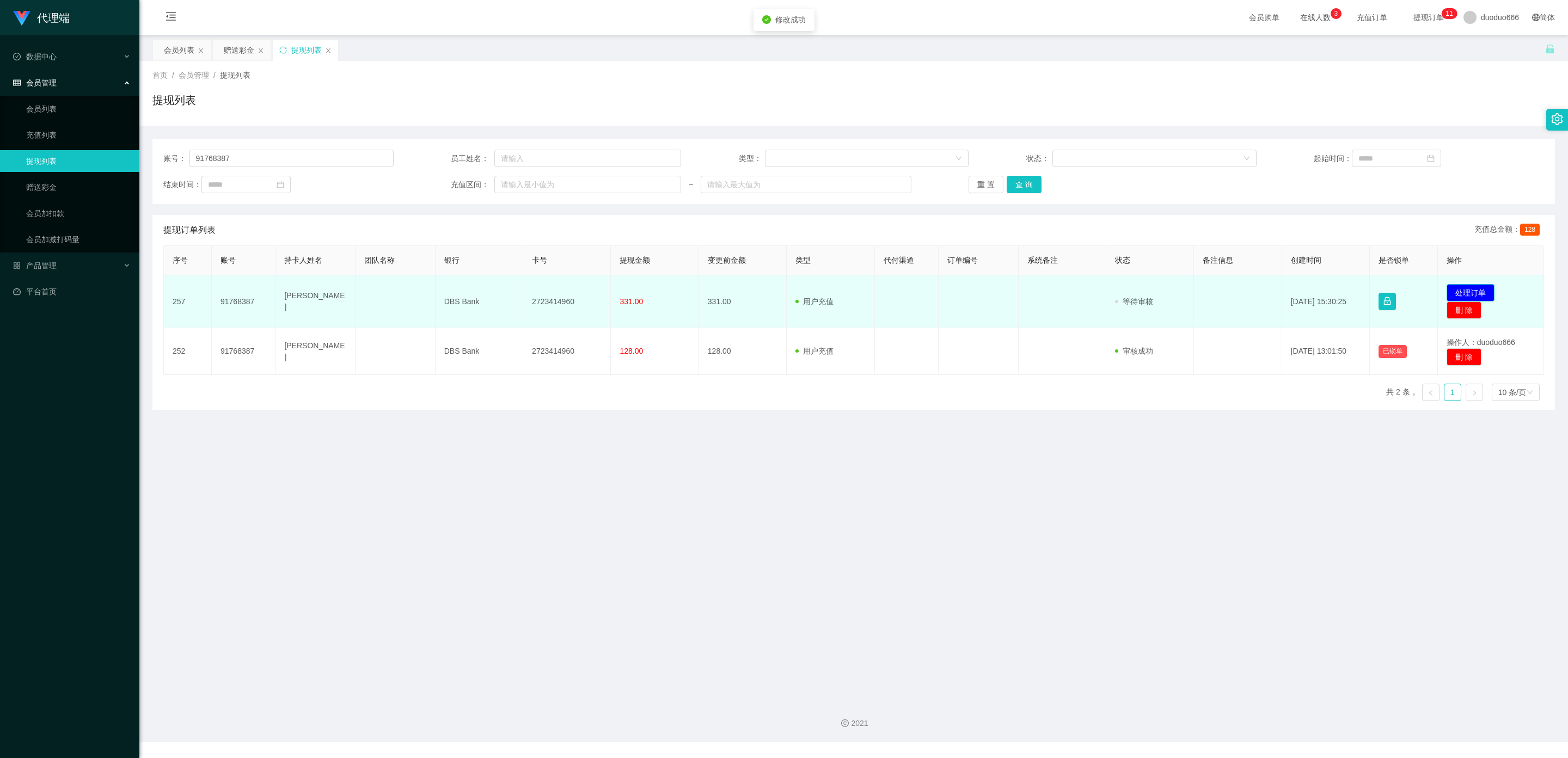
click at [1464, 293] on button "处理订单" at bounding box center [1471, 293] width 48 height 17
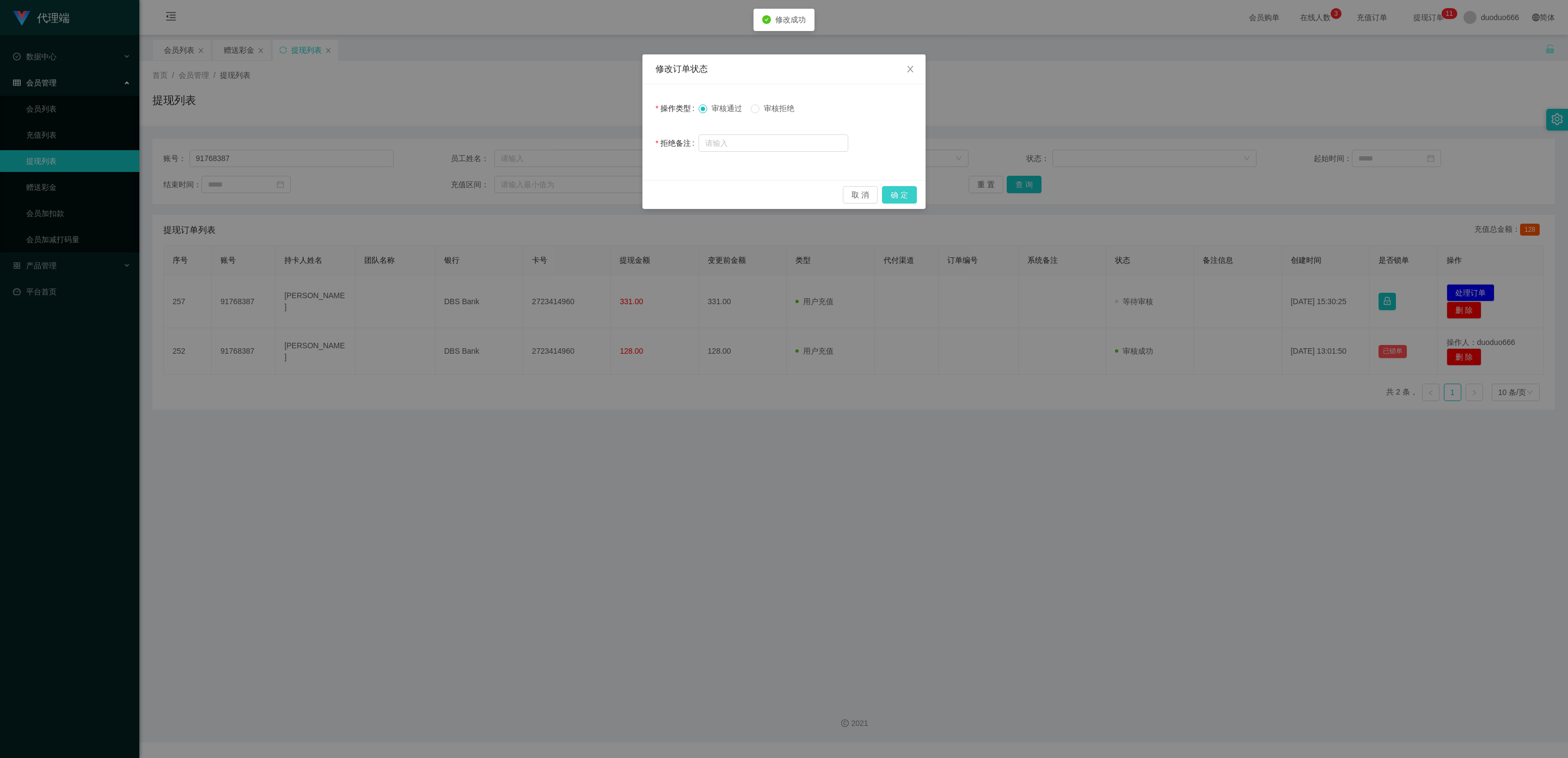
drag, startPoint x: 905, startPoint y: 188, endPoint x: 902, endPoint y: 214, distance: 26.2
click at [907, 190] on button "确 定" at bounding box center [899, 195] width 35 height 17
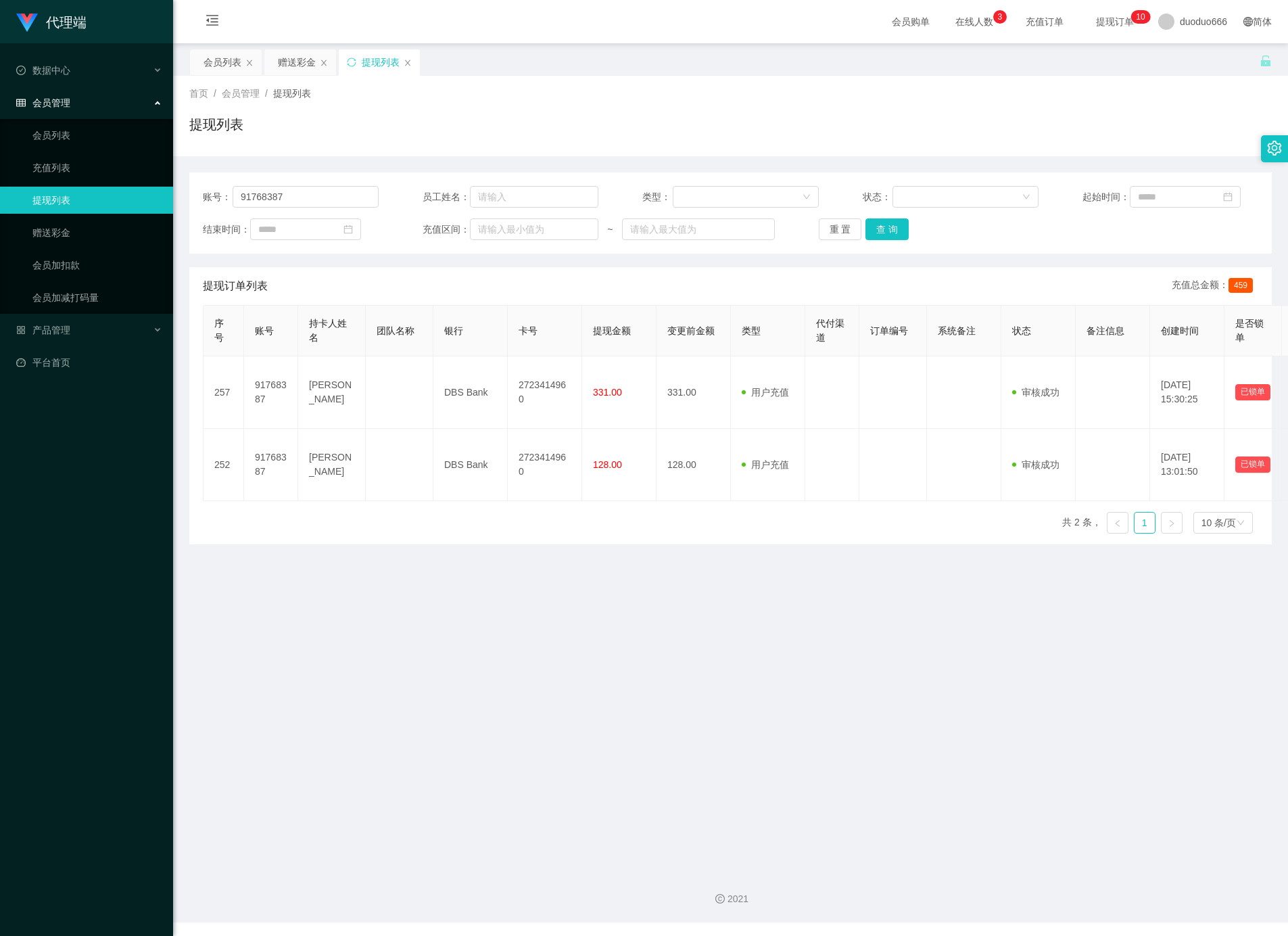
drag, startPoint x: 371, startPoint y: 752, endPoint x: 390, endPoint y: 736, distance: 24.8
click at [374, 749] on main "关闭左侧 关闭右侧 关闭其它 刷新页面 会员列表 赠送彩金 提现列表 首页 / 会员管理 / 提现列表 / 提现列表 账号： 91768387 员工姓名： 类…" at bounding box center [730, 452] width 1115 height 816
drag, startPoint x: 892, startPoint y: 756, endPoint x: 887, endPoint y: 747, distance: 10.3
click at [891, 753] on main "关闭左侧 关闭右侧 关闭其它 刷新页面 会员列表 赠送彩金 提现列表 首页 / 会员管理 / 提现列表 / 提现列表 账号： 91768387 员工姓名： 类…" at bounding box center [730, 452] width 1115 height 816
click at [883, 719] on main "关闭左侧 关闭右侧 关闭其它 刷新页面 会员列表 赠送彩金 提现列表 首页 / 会员管理 / 提现列表 / 提现列表 账号： 91768387 员工姓名： 类…" at bounding box center [730, 452] width 1115 height 816
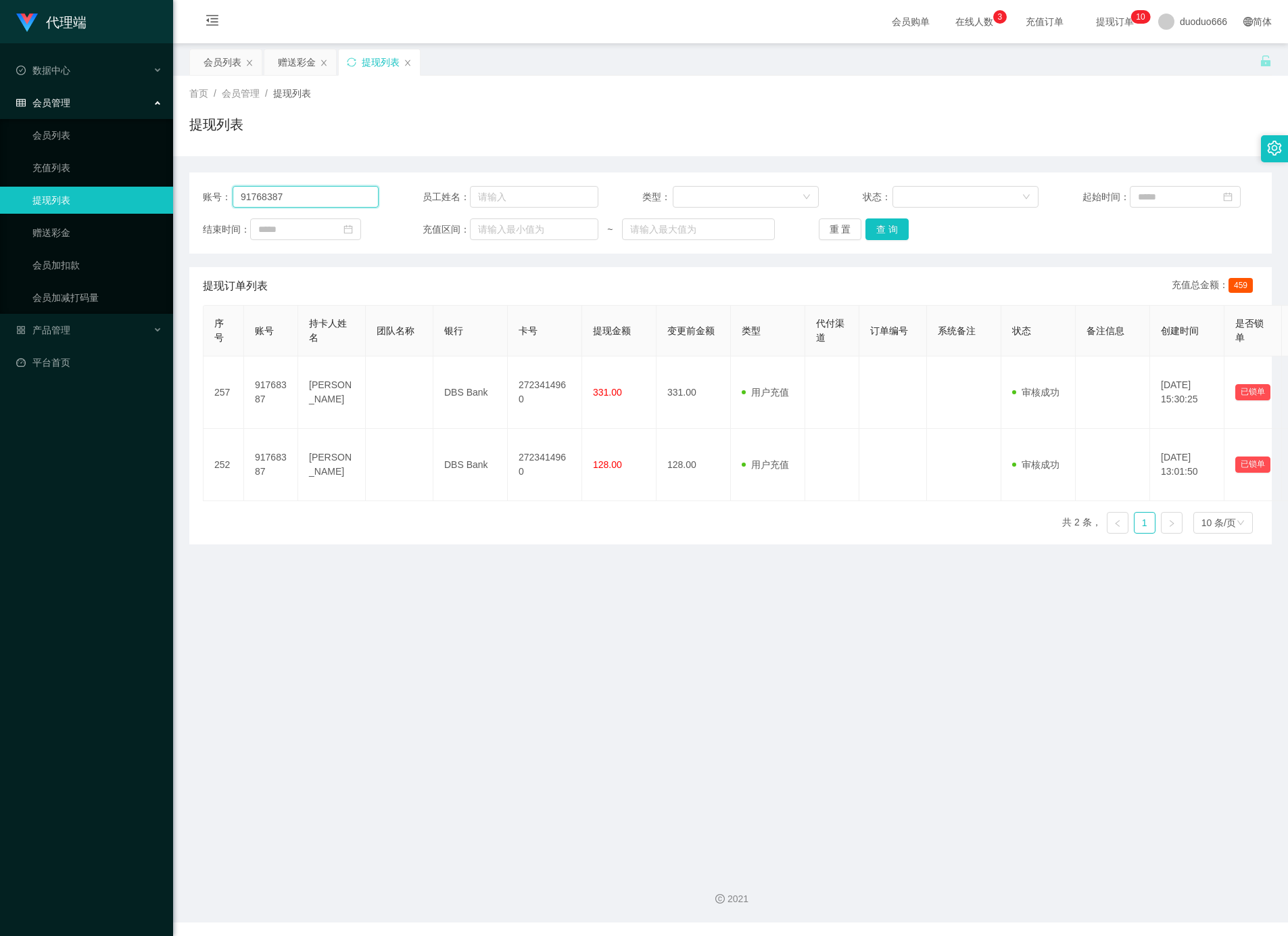
drag, startPoint x: 309, startPoint y: 203, endPoint x: 167, endPoint y: 207, distance: 142.1
click at [0, 191] on html "代理端 数据中心 会员管理 会员列表 充值列表 提现列表 赠送彩金 会员加扣款 会员加减打码量 产品管理 平台首页 保存配置 重置配置 整体风格设置 主题色 …" at bounding box center [644, 468] width 1288 height 936
click at [298, 62] on div "赠送彩金" at bounding box center [296, 62] width 38 height 26
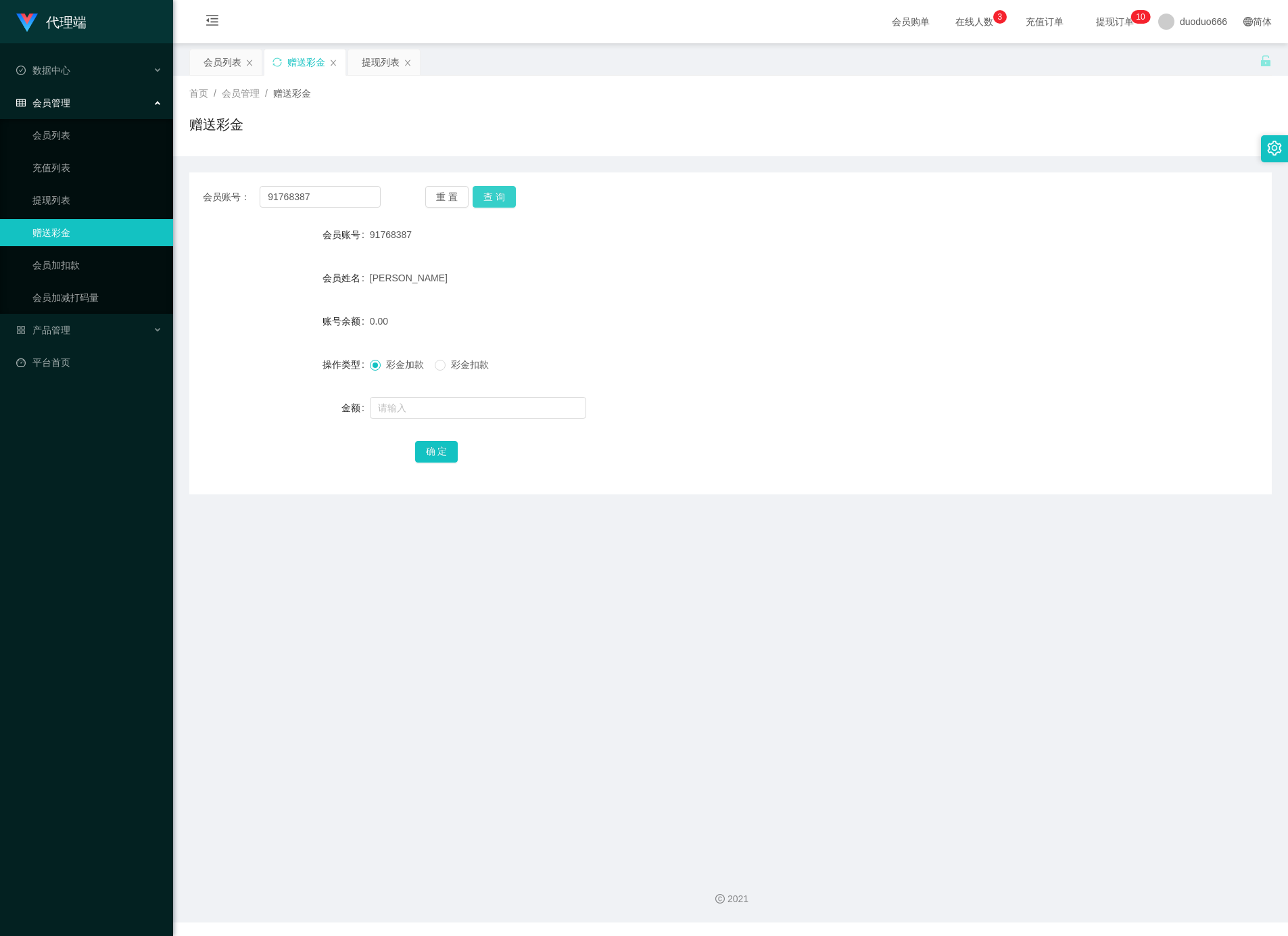
click at [475, 187] on button "查 询" at bounding box center [494, 197] width 43 height 21
click at [499, 187] on button "查 询" at bounding box center [494, 197] width 43 height 21
click at [428, 408] on input "text" at bounding box center [478, 407] width 216 height 21
type input "8"
click at [447, 447] on button "确 定" at bounding box center [436, 452] width 43 height 21
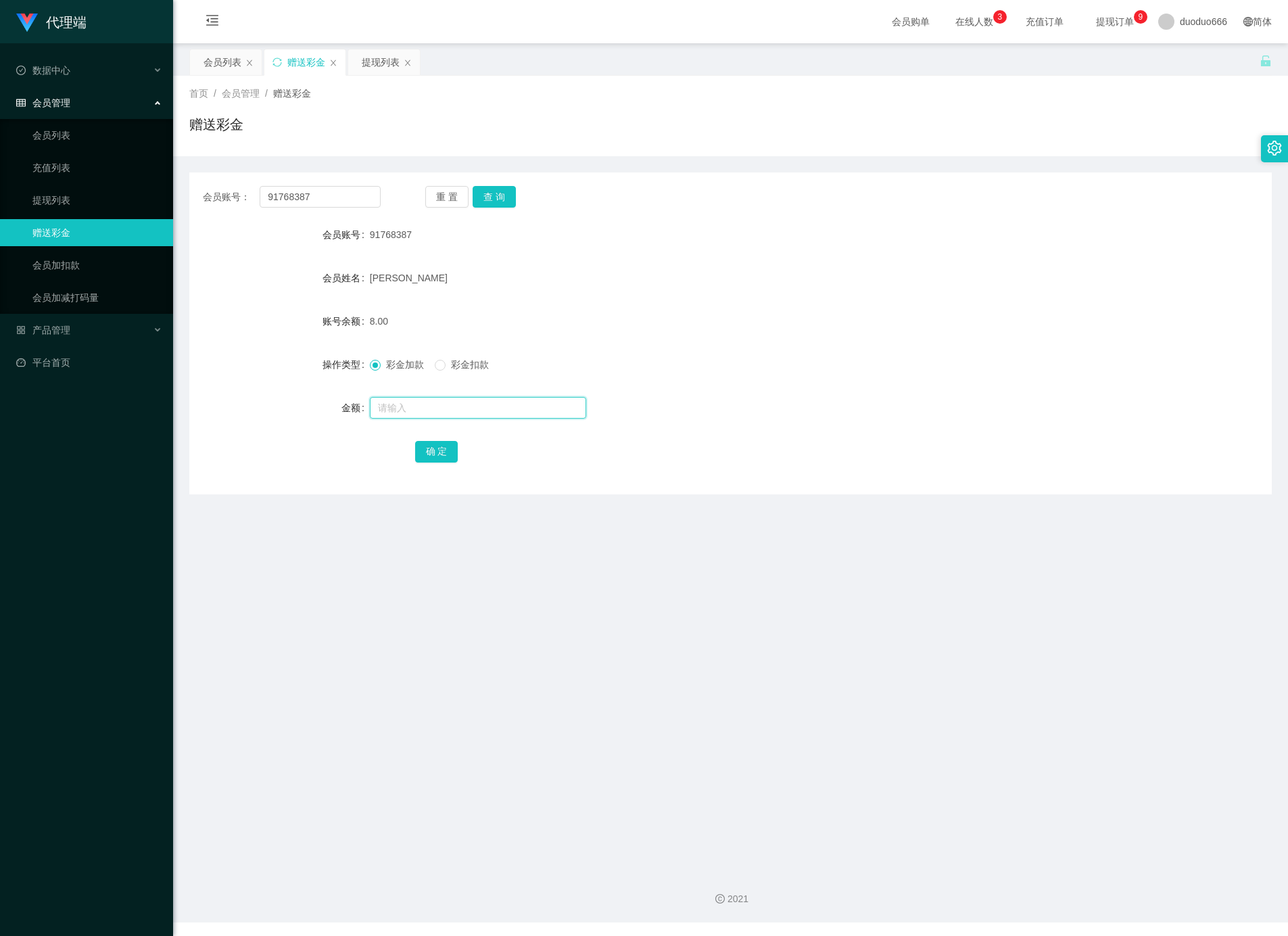
click at [451, 404] on input "text" at bounding box center [478, 407] width 216 height 21
type input "8"
click at [420, 447] on button "确 定" at bounding box center [436, 452] width 43 height 21
click at [451, 403] on input "text" at bounding box center [478, 407] width 216 height 21
type input "8"
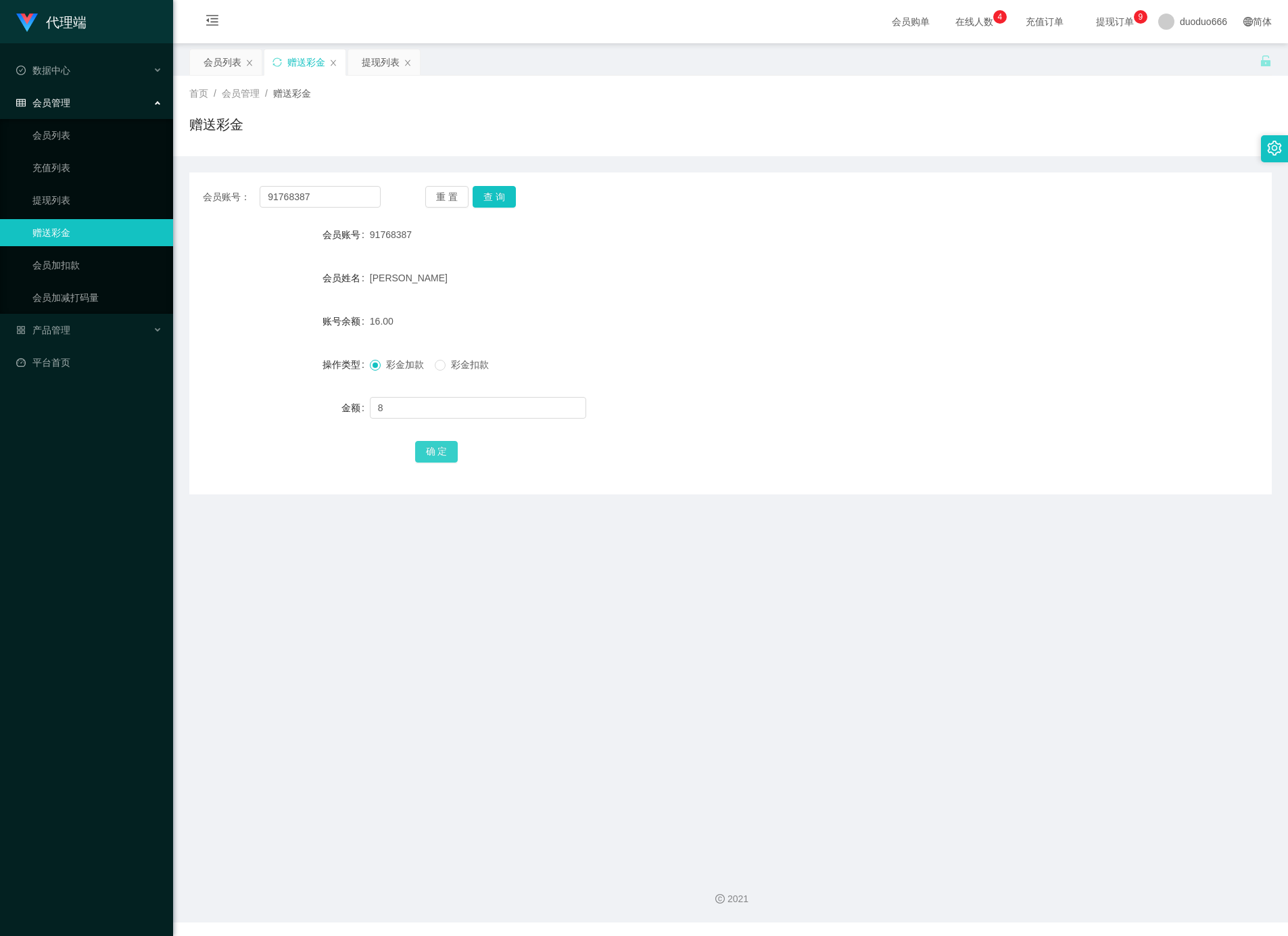
click at [440, 441] on button "确 定" at bounding box center [436, 452] width 43 height 21
click at [417, 414] on input "text" at bounding box center [478, 407] width 216 height 21
type input "8"
click at [435, 449] on button "确 定" at bounding box center [436, 452] width 43 height 21
